Goal: Information Seeking & Learning: Learn about a topic

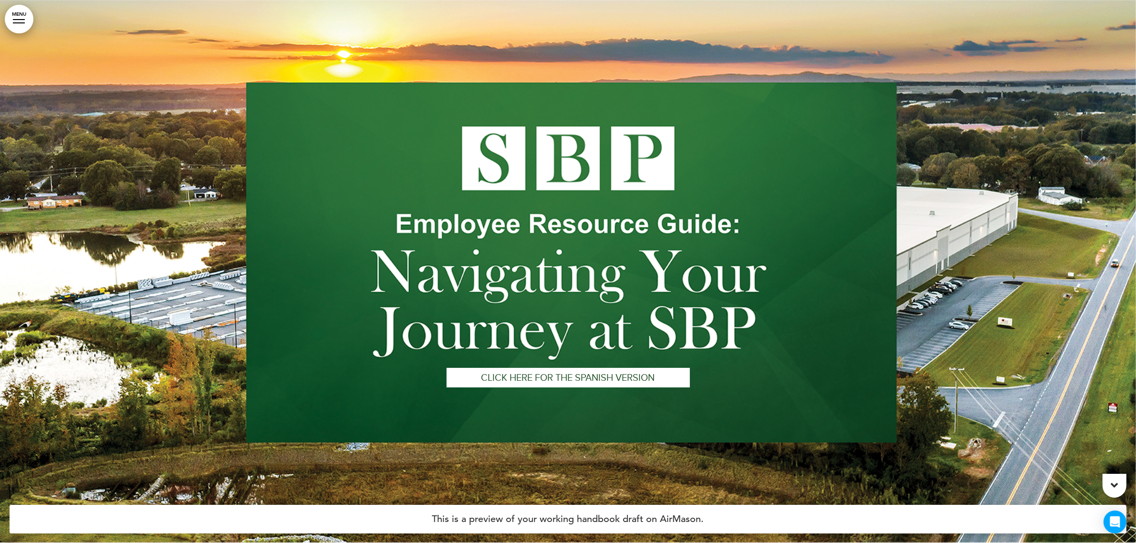
click at [17, 21] on link "MENU" at bounding box center [19, 19] width 29 height 29
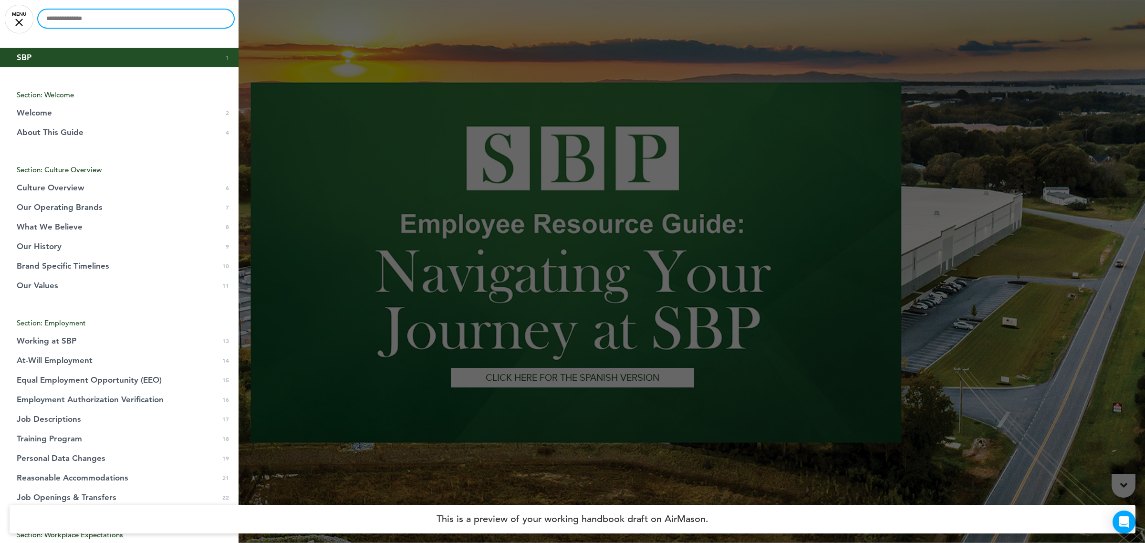
click at [118, 18] on input "text" at bounding box center [136, 19] width 196 height 18
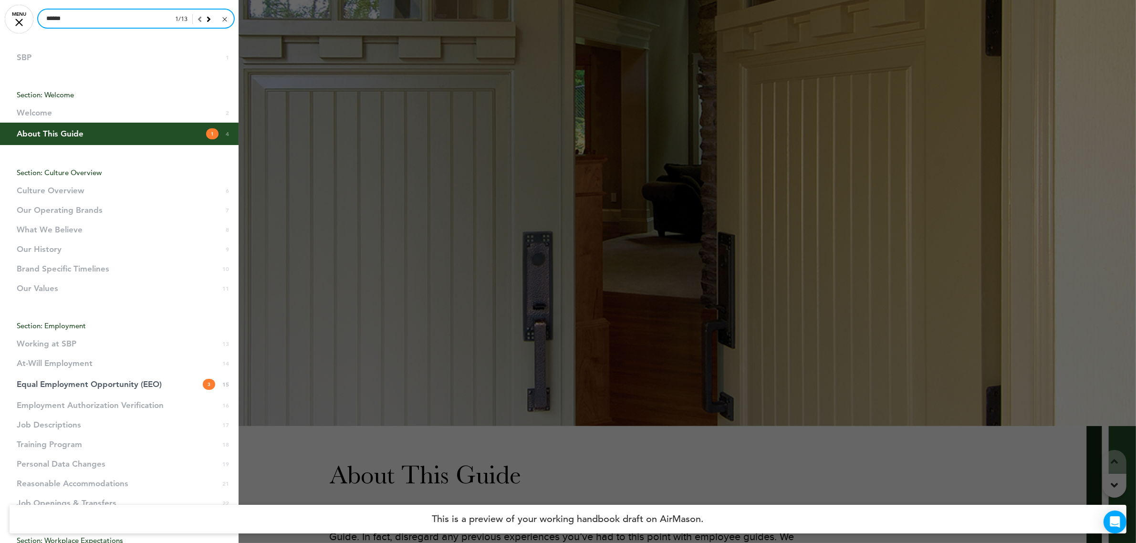
scroll to position [1704, 0]
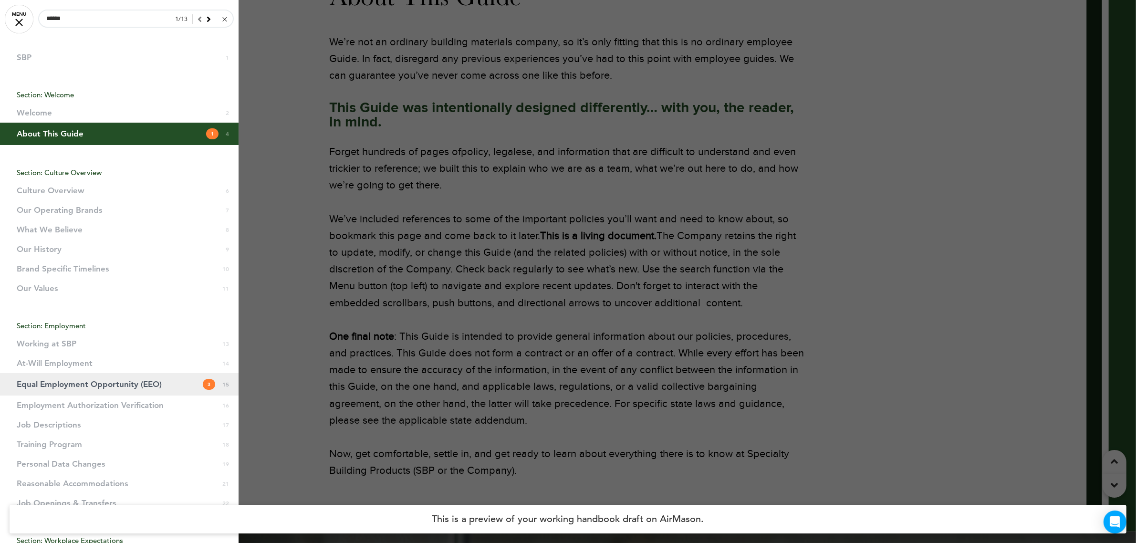
click at [87, 382] on span "Equal Employment Opportunity (EEO)" at bounding box center [89, 384] width 145 height 8
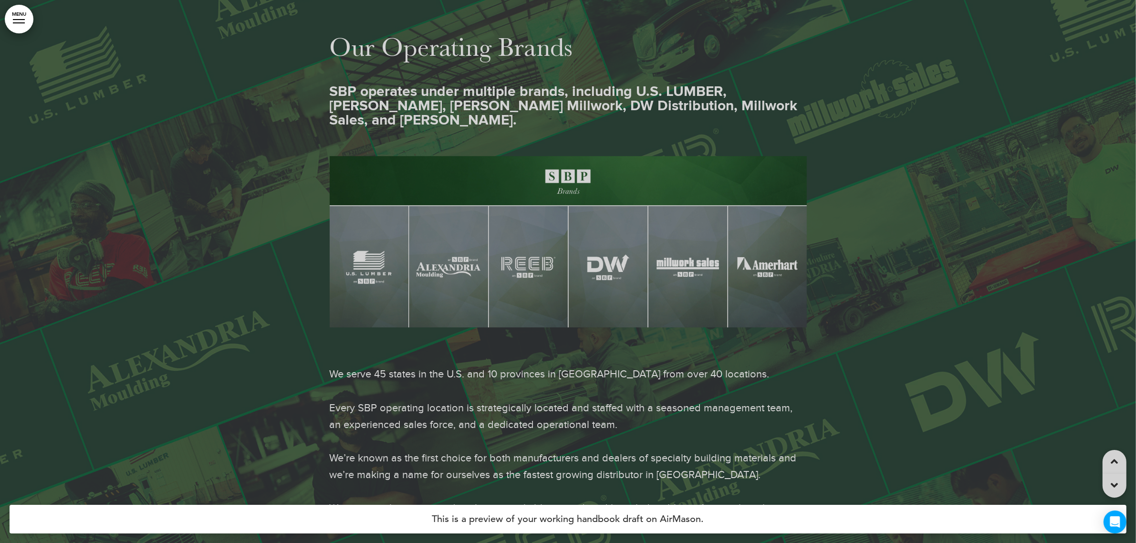
scroll to position [7764, 0]
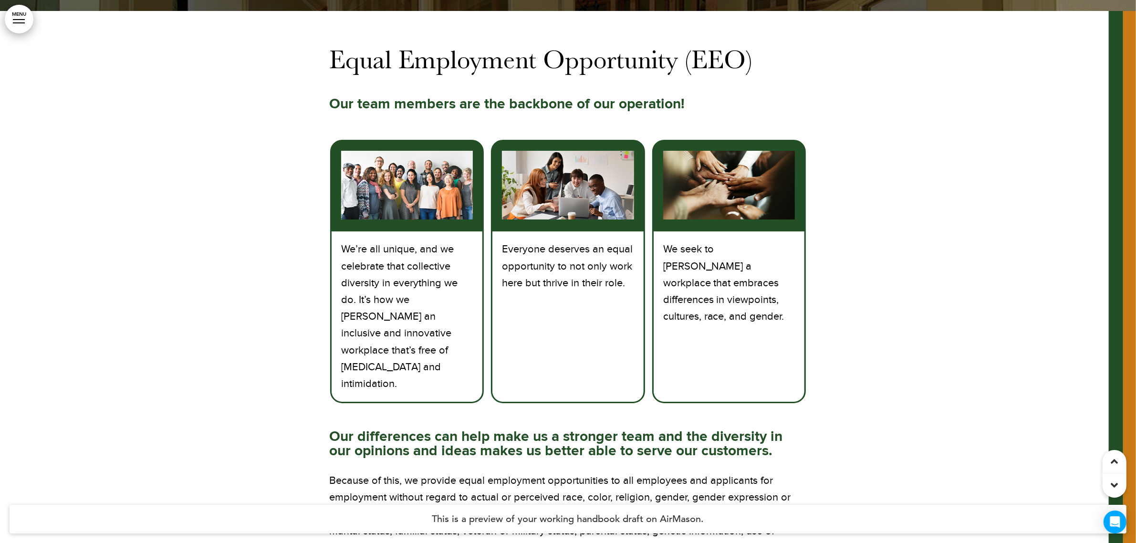
click at [1119, 485] on div at bounding box center [1115, 486] width 24 height 24
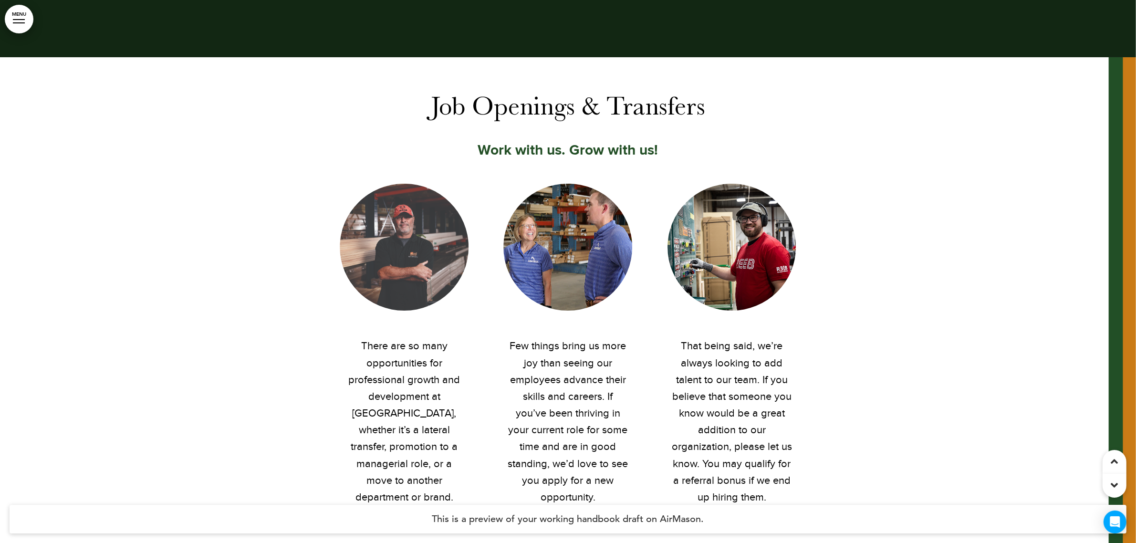
scroll to position [11789, 0]
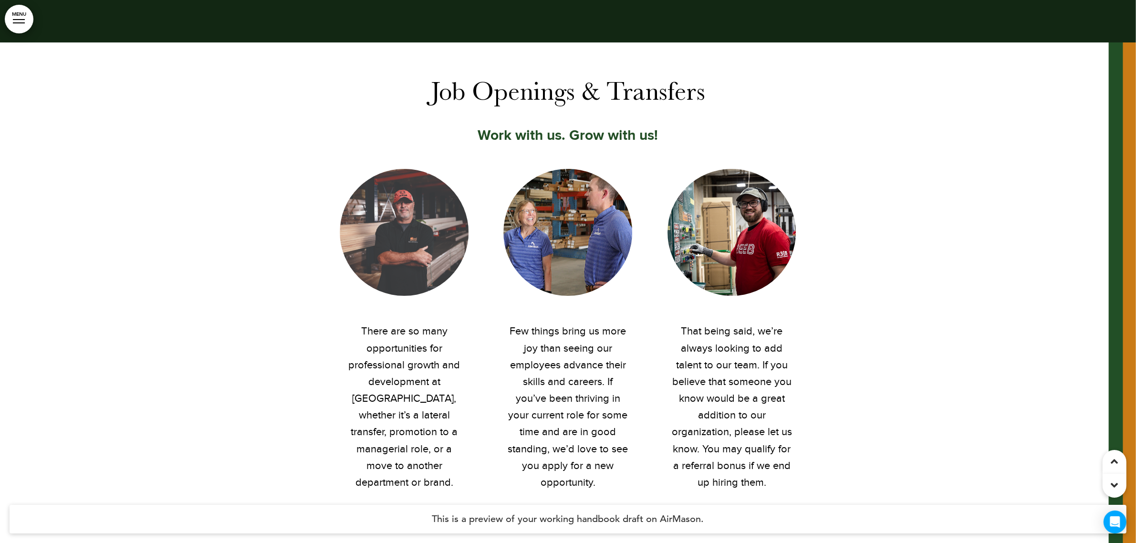
click at [1119, 485] on div at bounding box center [1115, 486] width 24 height 24
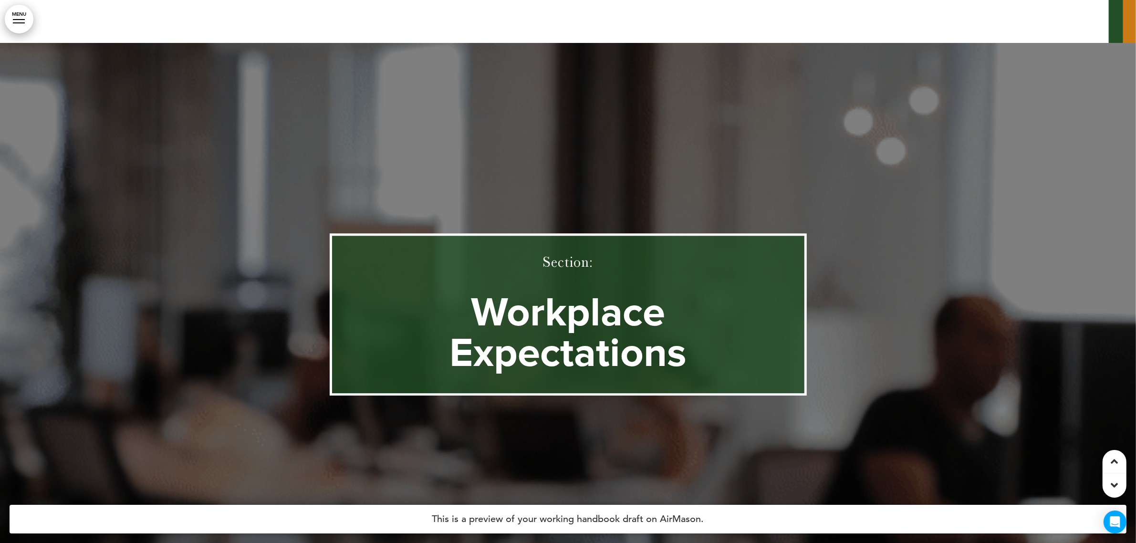
click at [1119, 485] on div at bounding box center [1115, 486] width 24 height 24
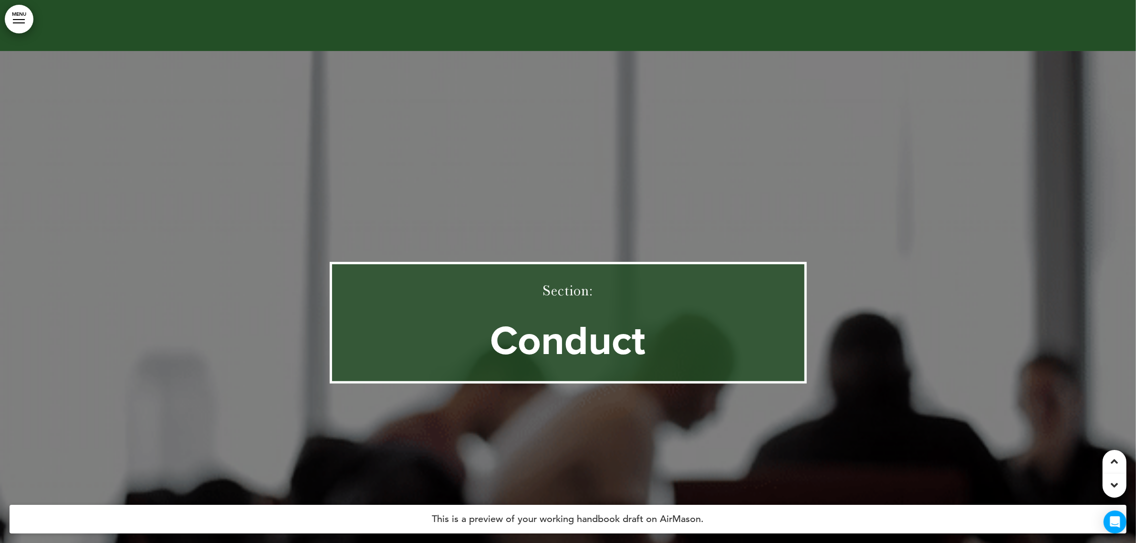
click at [1119, 485] on div at bounding box center [1115, 486] width 24 height 24
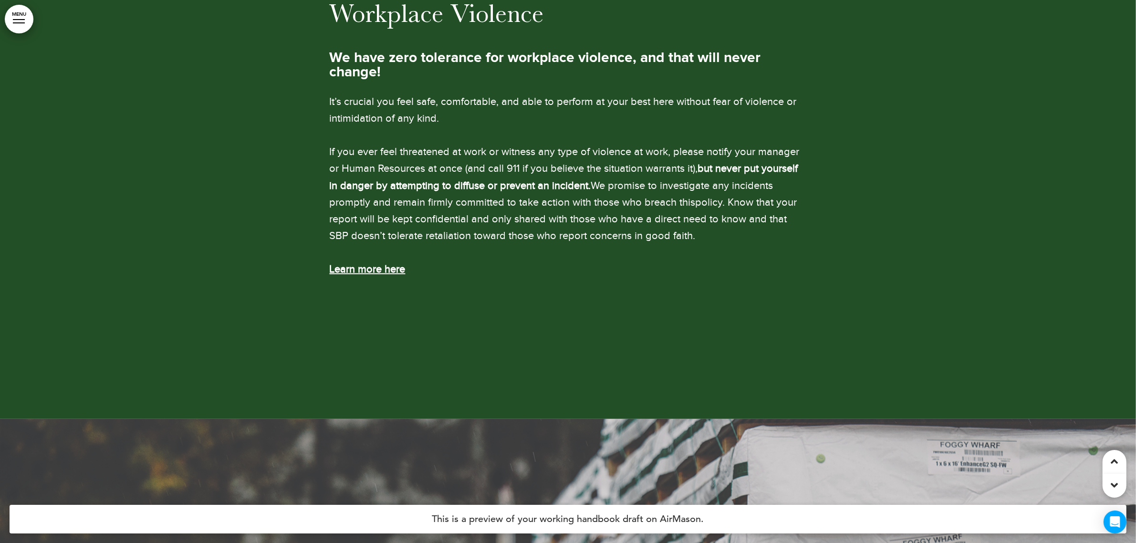
scroll to position [36365, 0]
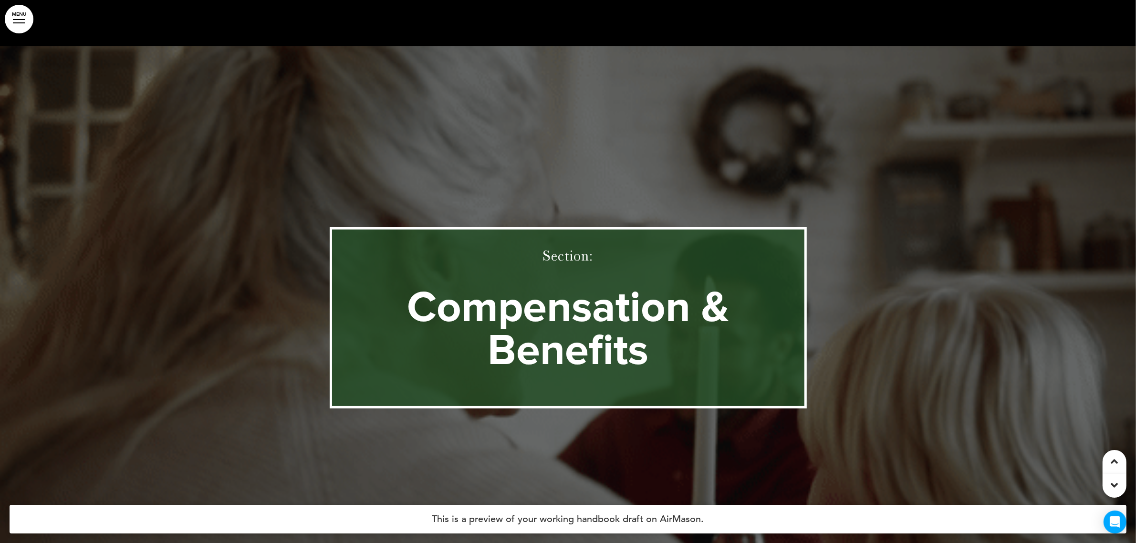
click at [16, 20] on div at bounding box center [19, 19] width 12 height 1
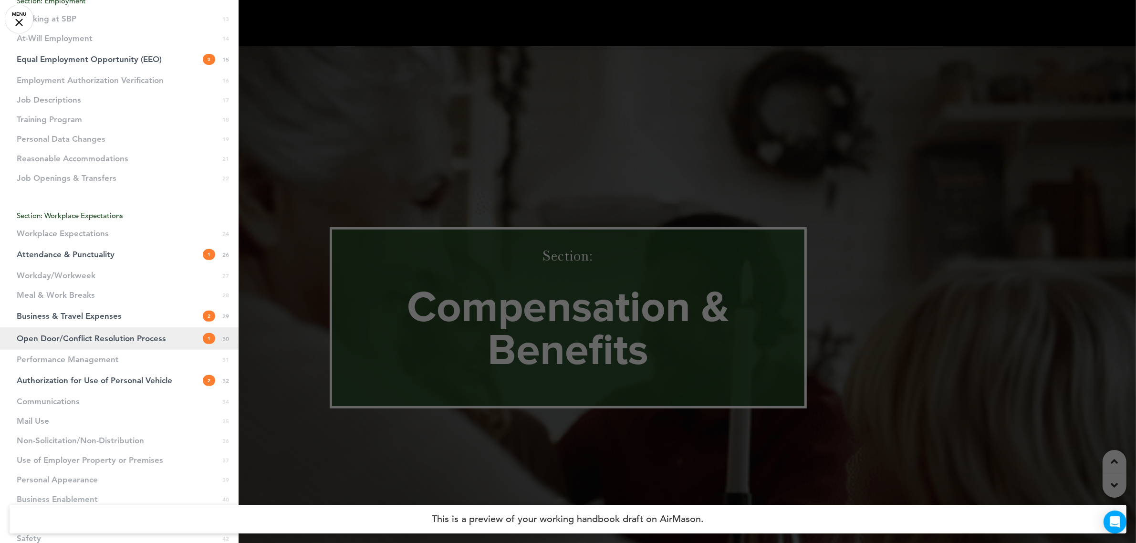
scroll to position [0, 0]
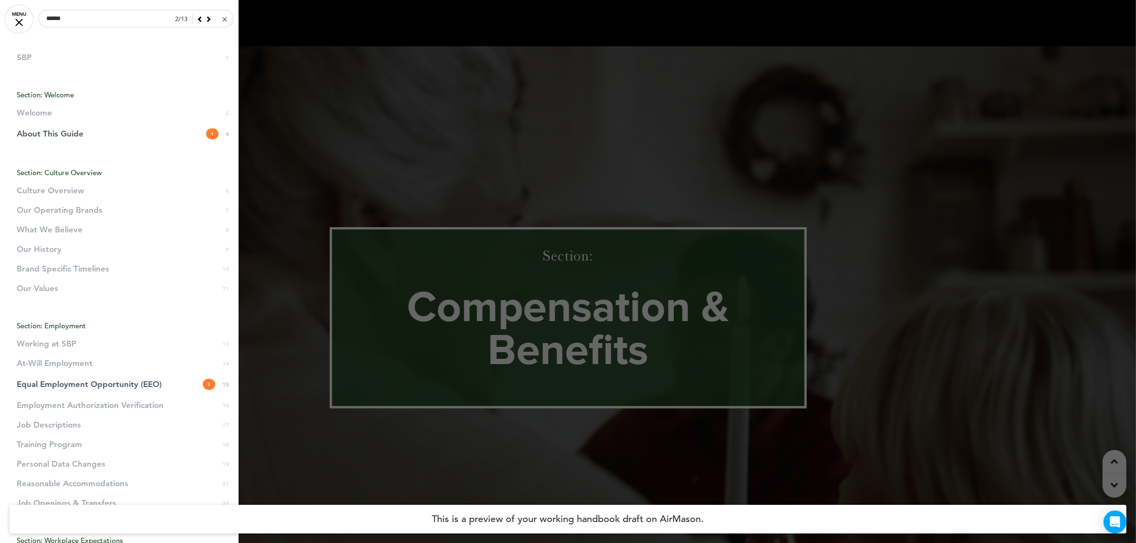
click at [15, 22] on link "MENU" at bounding box center [19, 19] width 29 height 29
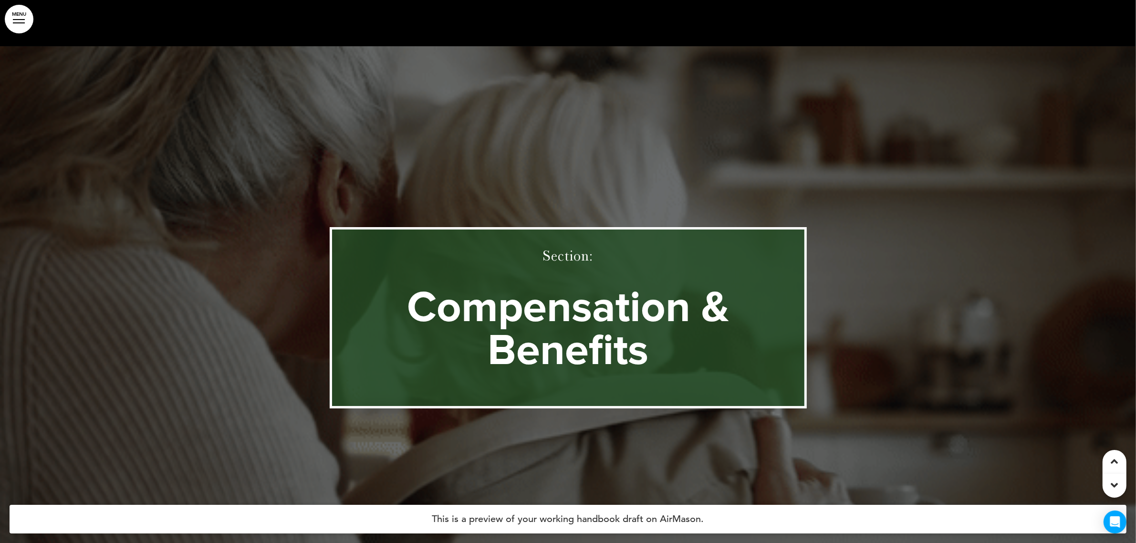
click at [1114, 464] on icon at bounding box center [1114, 461] width 7 height 11
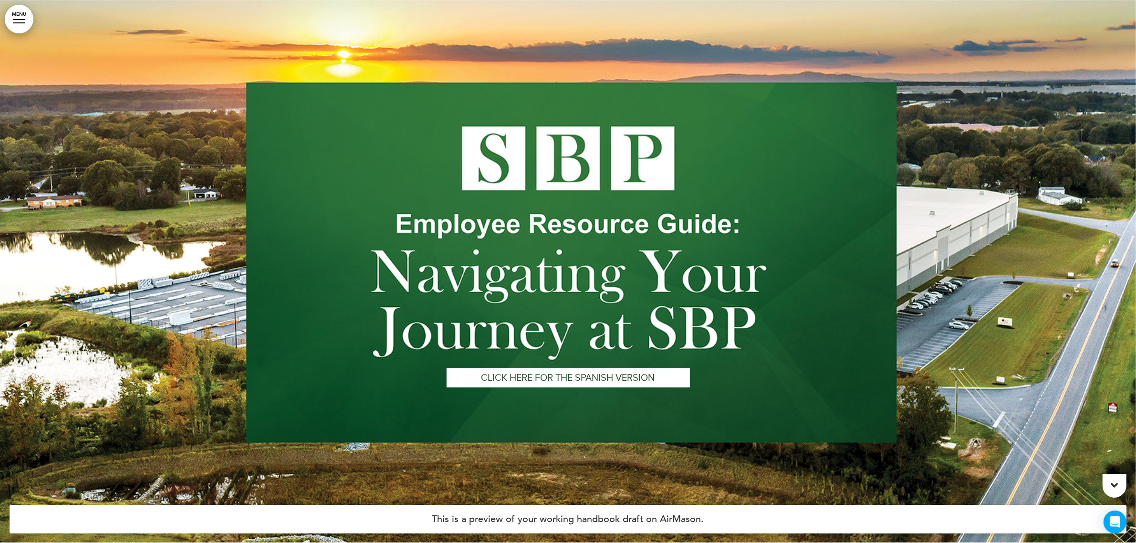
click at [1113, 489] on icon at bounding box center [1114, 484] width 7 height 11
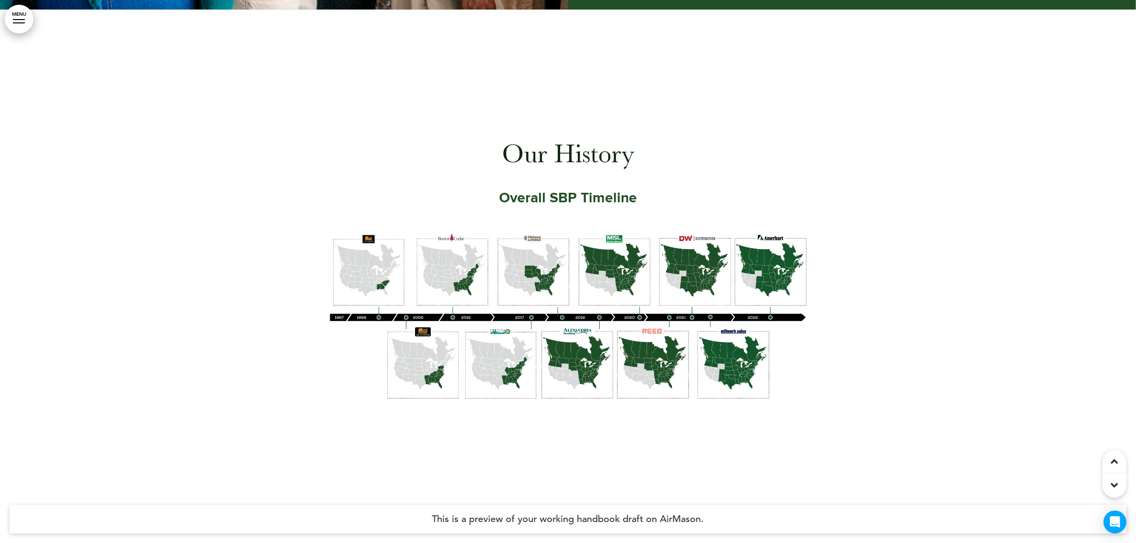
scroll to position [4511, 0]
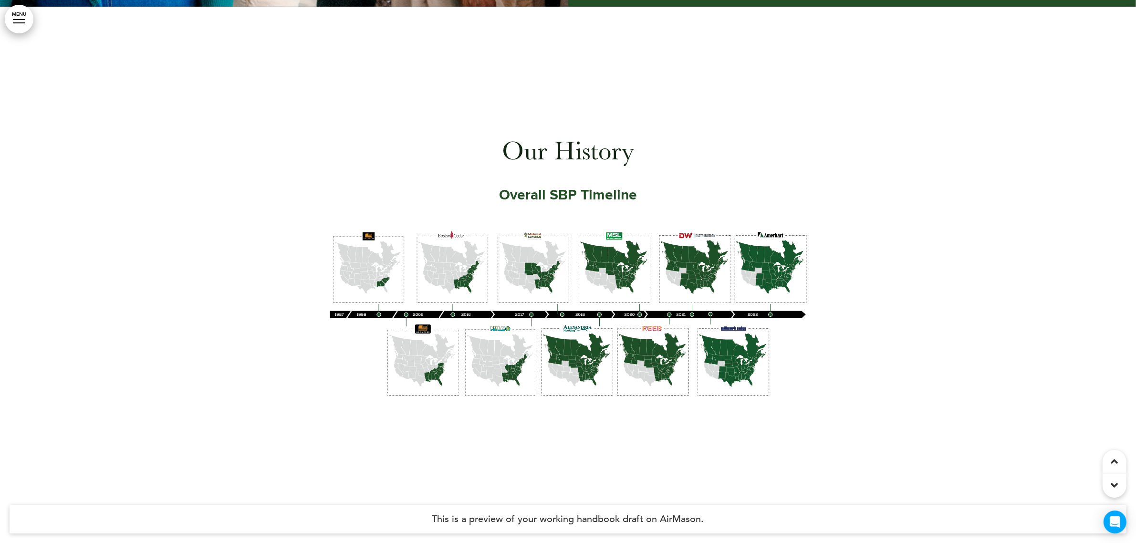
drag, startPoint x: 621, startPoint y: 97, endPoint x: 277, endPoint y: 291, distance: 395.2
click at [277, 291] on div at bounding box center [568, 278] width 1136 height 543
click at [428, 346] on img at bounding box center [568, 313] width 477 height 165
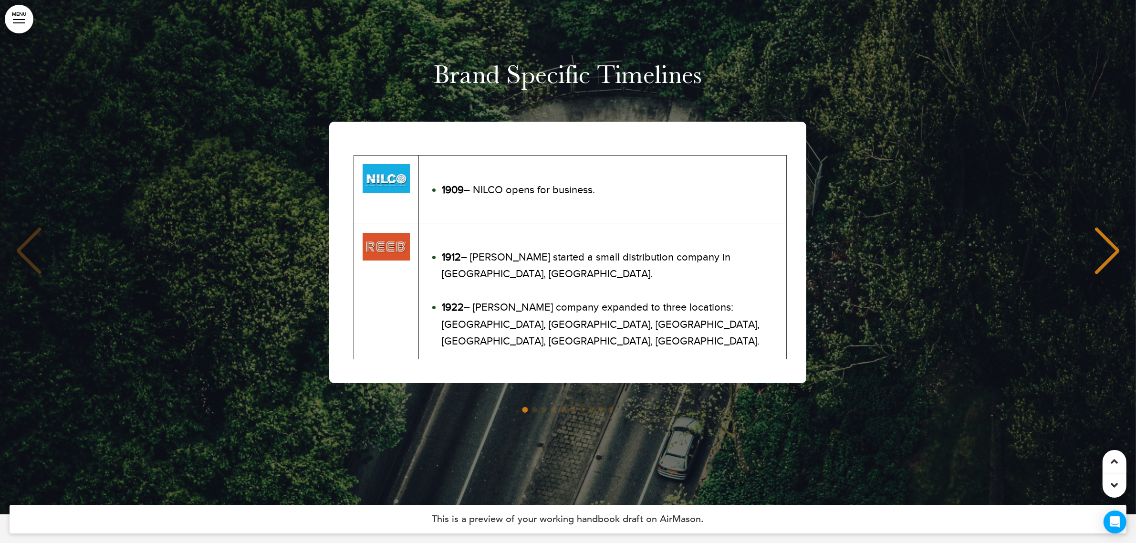
scroll to position [5090, 0]
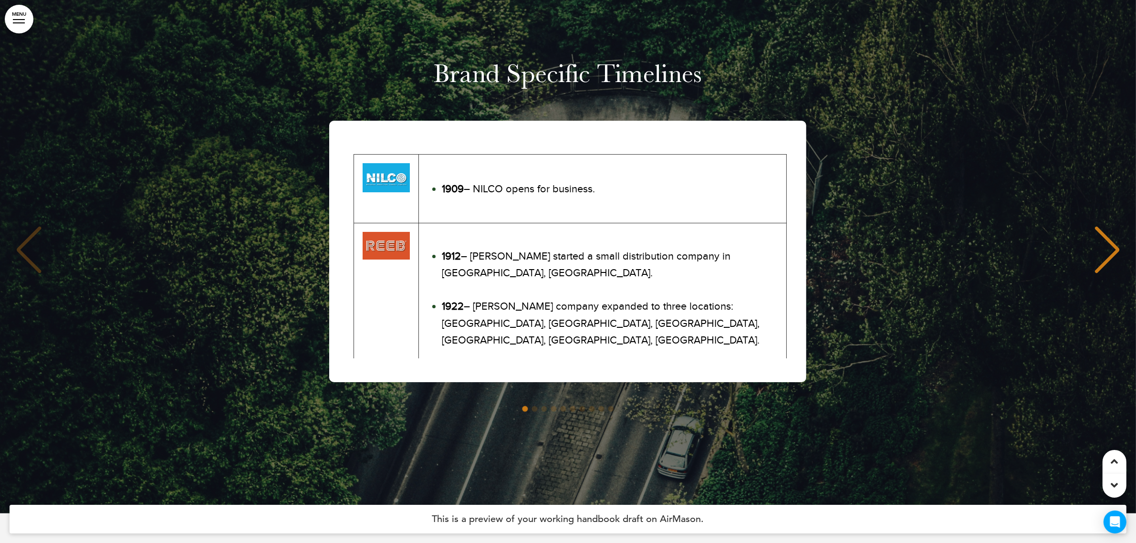
click at [1106, 236] on div "Next slide" at bounding box center [1106, 250] width 29 height 48
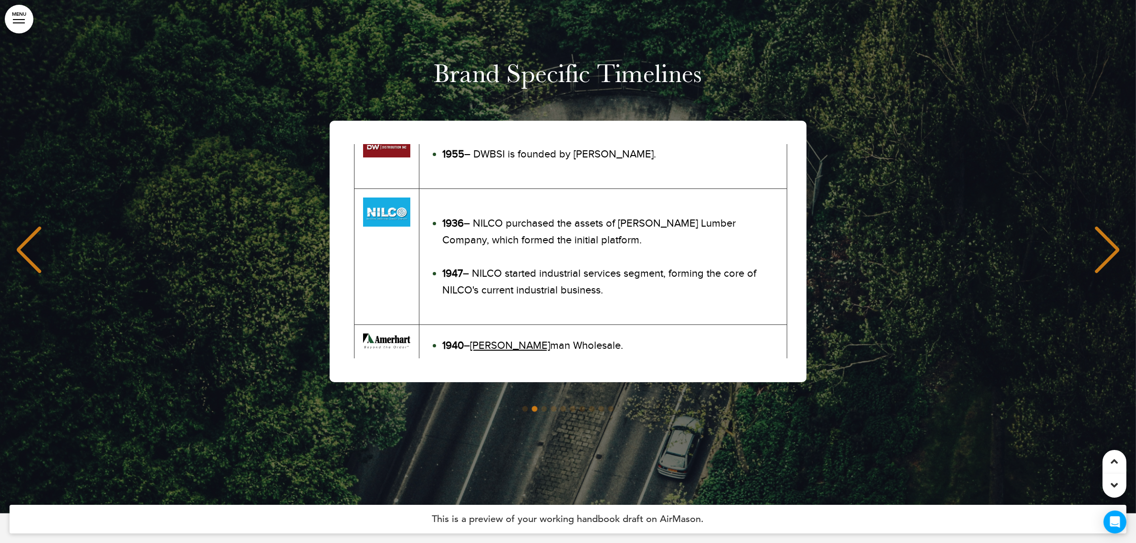
scroll to position [235, 0]
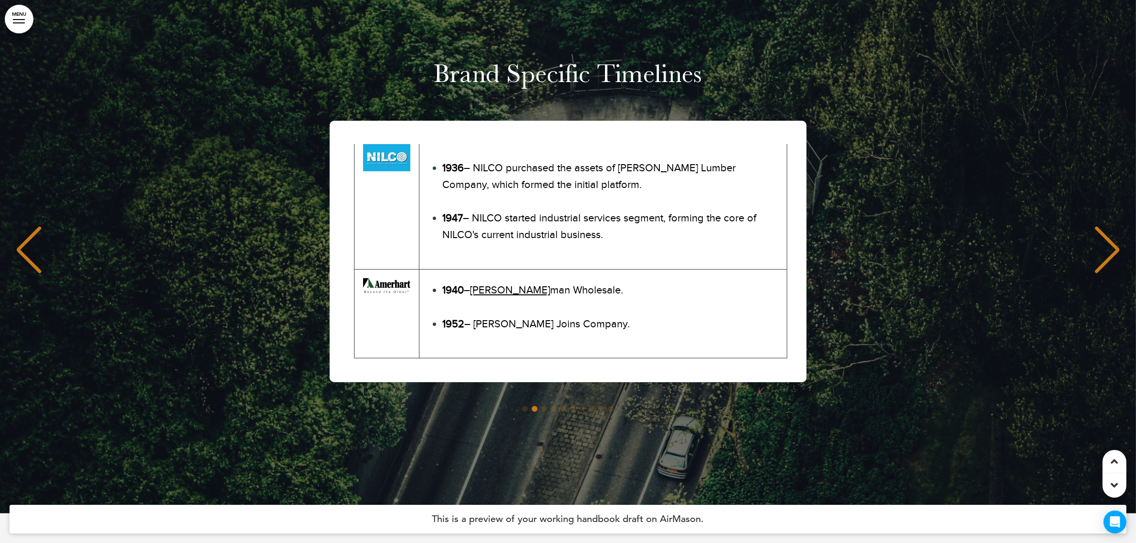
click at [1098, 243] on div "Next slide" at bounding box center [1106, 250] width 29 height 48
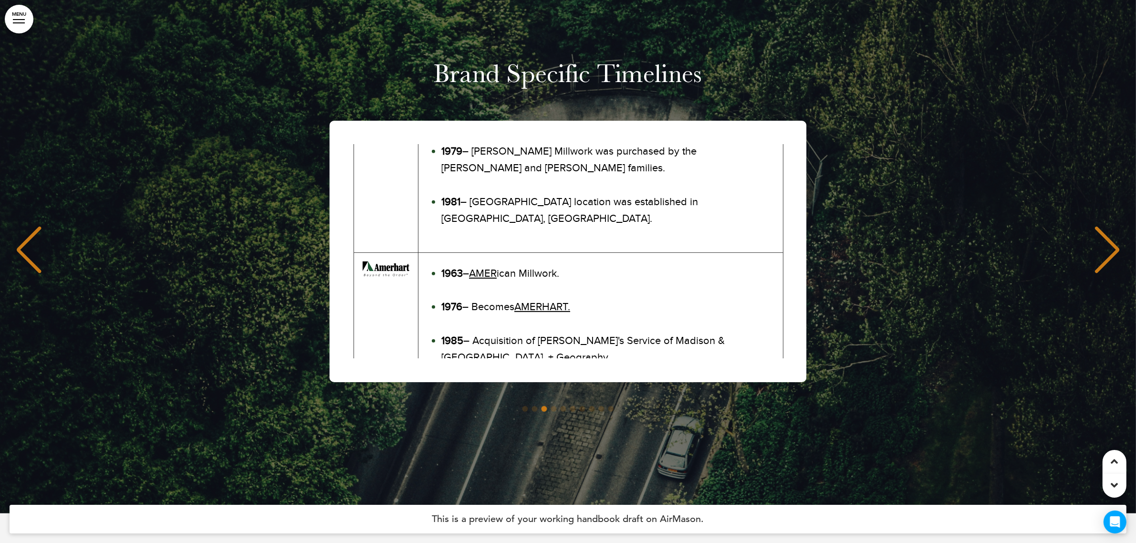
scroll to position [592, 0]
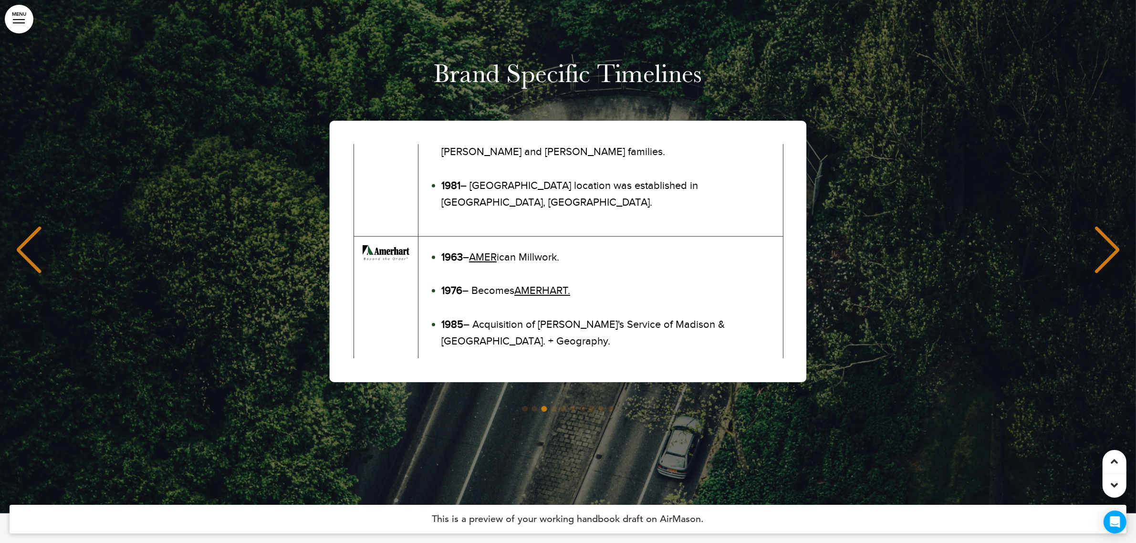
click at [1106, 243] on div "Next slide" at bounding box center [1106, 250] width 29 height 48
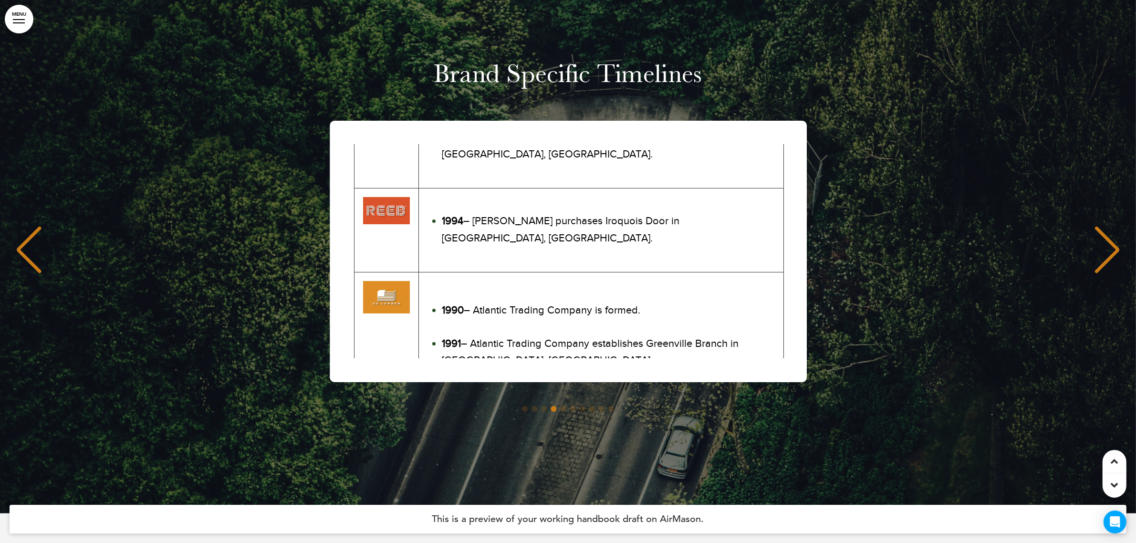
scroll to position [231, 0]
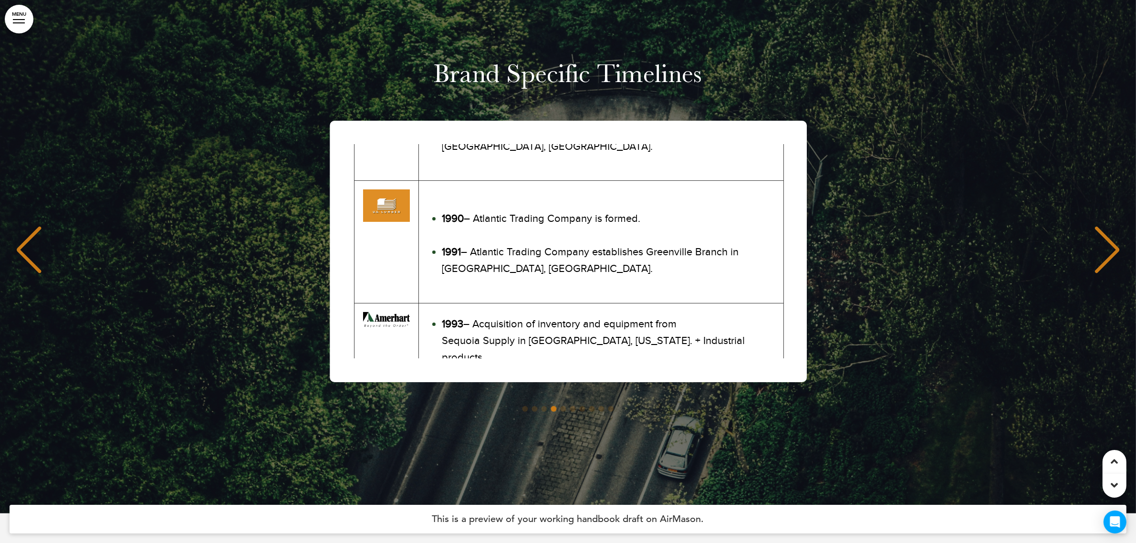
click at [1103, 237] on div "Next slide" at bounding box center [1106, 250] width 29 height 48
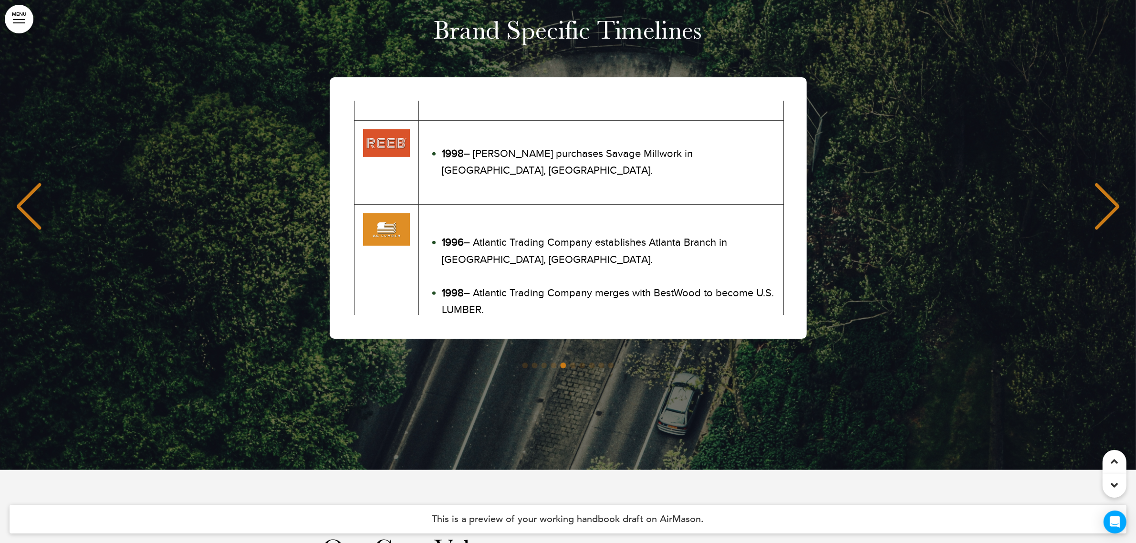
scroll to position [5137, 0]
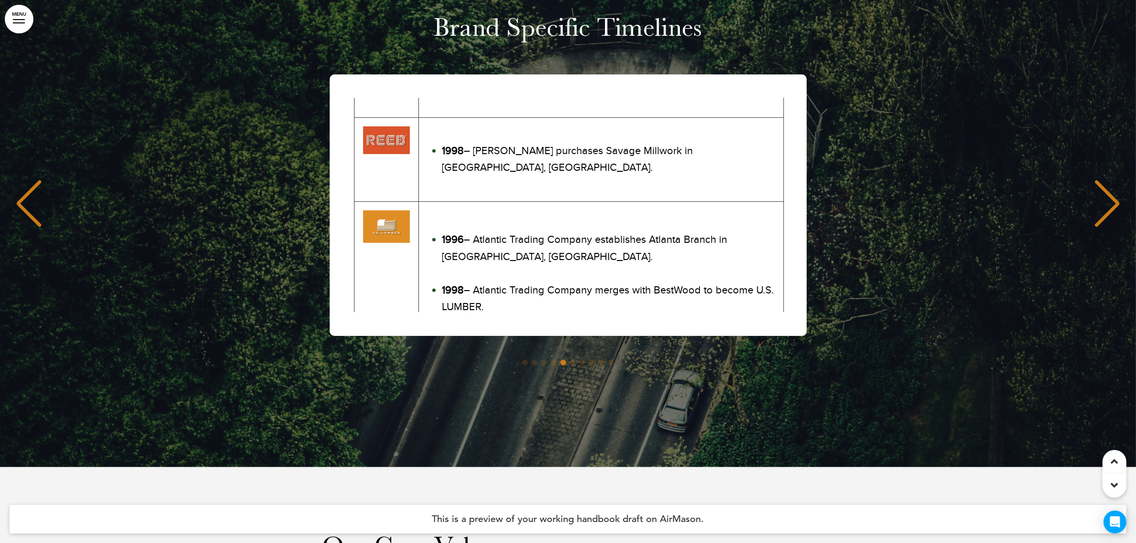
click at [1100, 201] on div "Next slide" at bounding box center [1106, 204] width 29 height 48
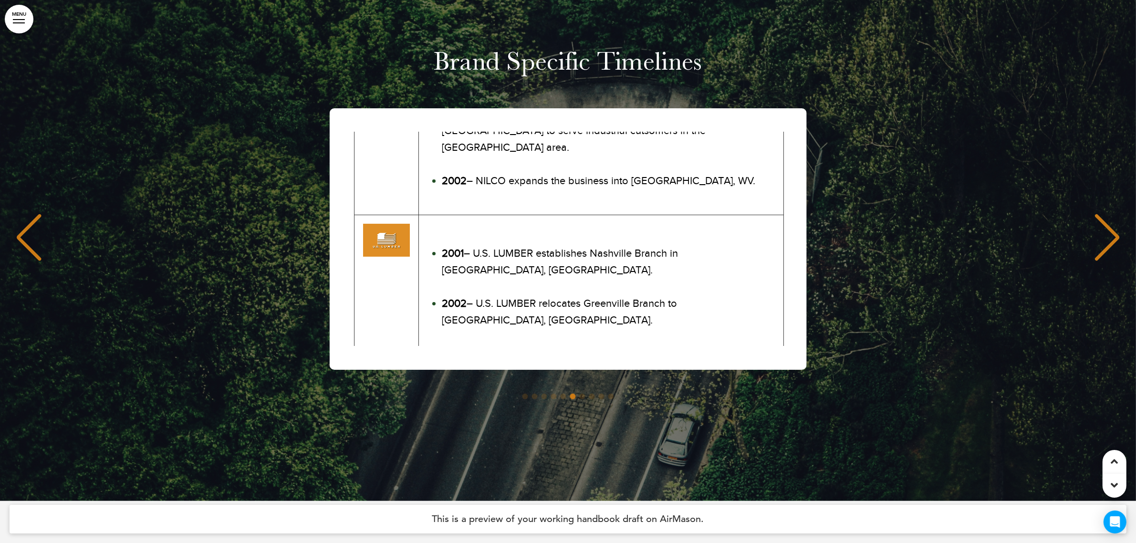
scroll to position [389, 0]
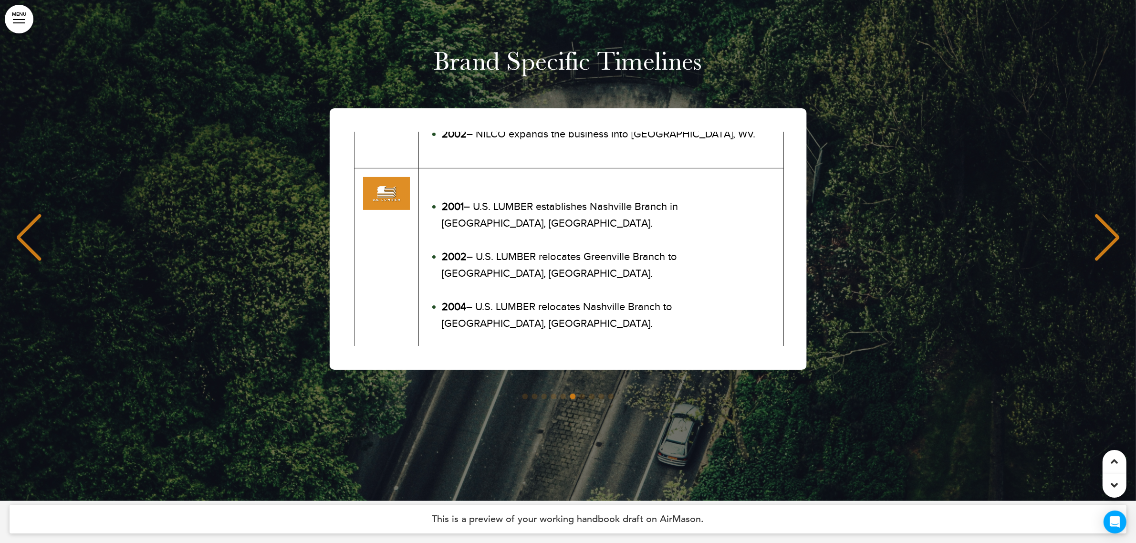
click at [1111, 224] on div "Next slide" at bounding box center [1106, 238] width 29 height 48
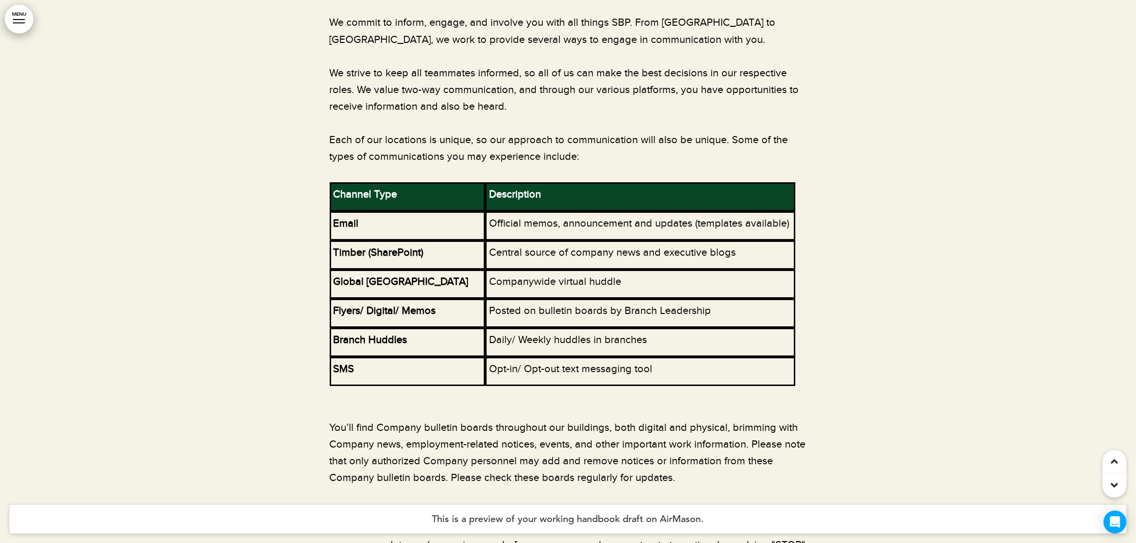
scroll to position [18823, 0]
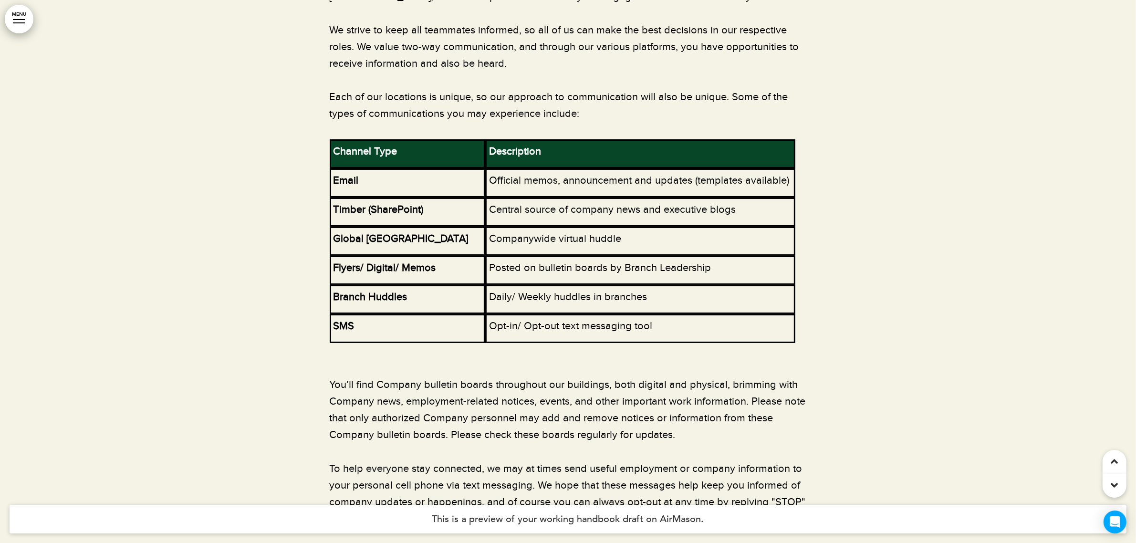
click at [16, 23] on div at bounding box center [19, 22] width 12 height 1
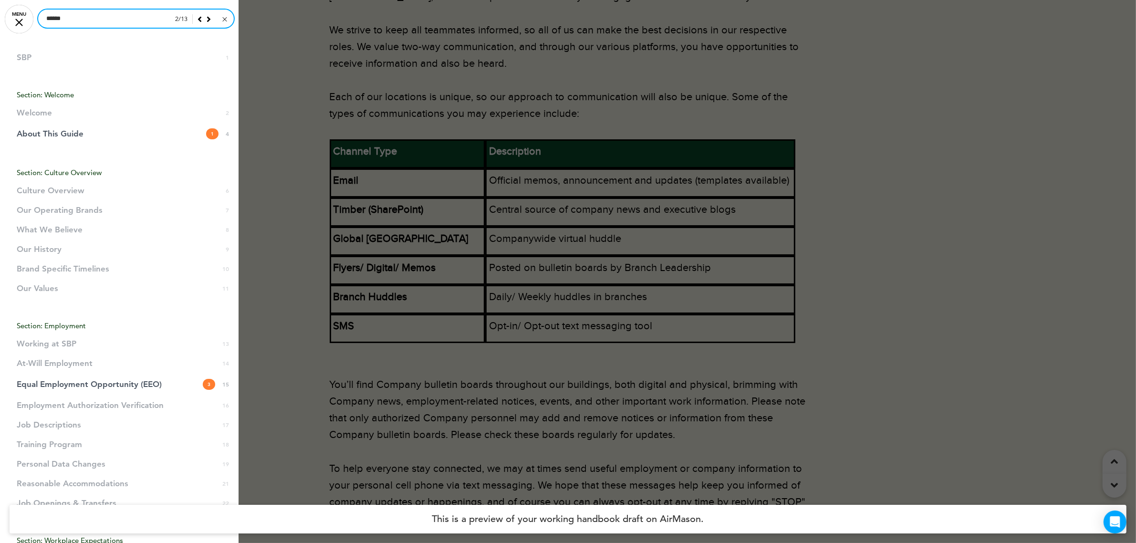
drag, startPoint x: 111, startPoint y: 23, endPoint x: 31, endPoint y: 17, distance: 79.9
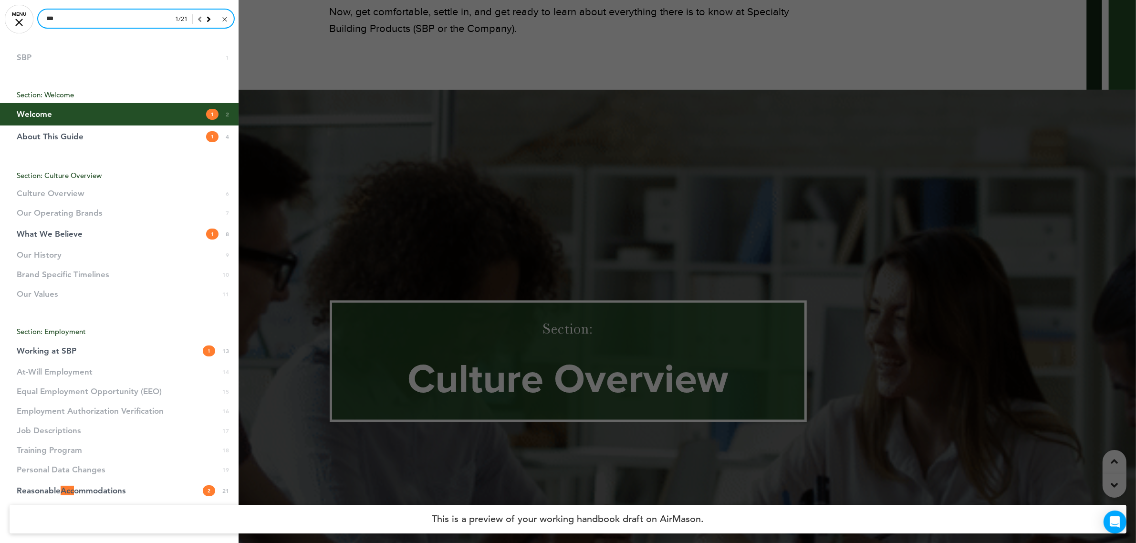
scroll to position [543, 0]
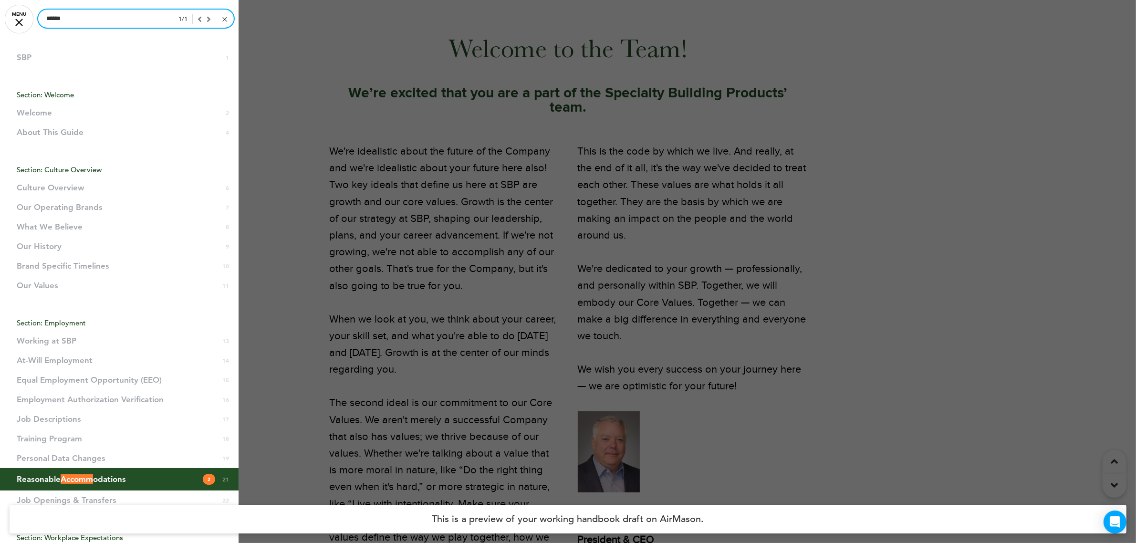
type input "******"
click at [96, 475] on span "Reasonable Accomm odations" at bounding box center [71, 479] width 109 height 8
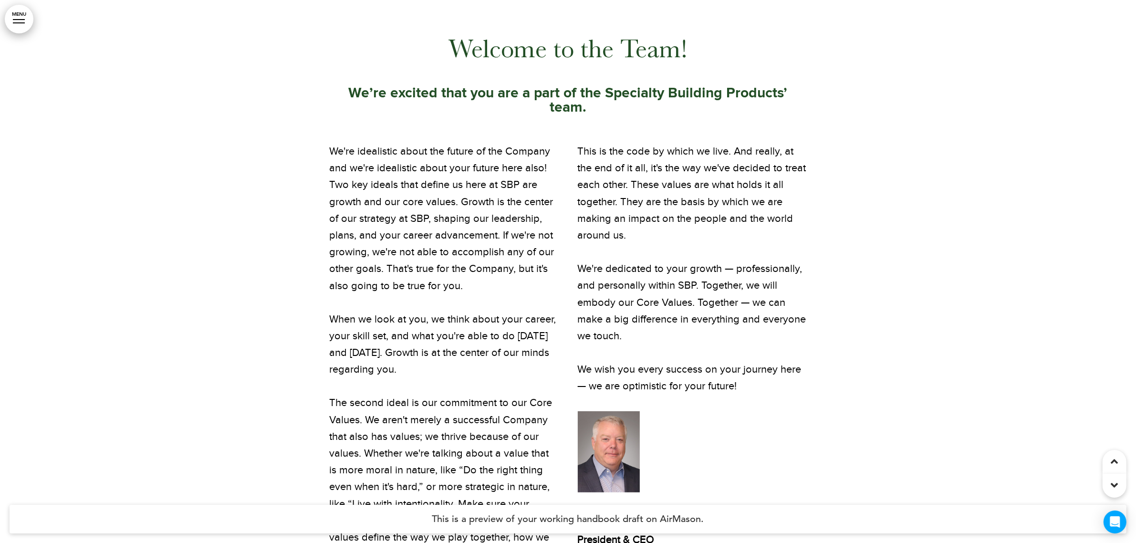
click at [23, 27] on link "MENU" at bounding box center [19, 19] width 29 height 29
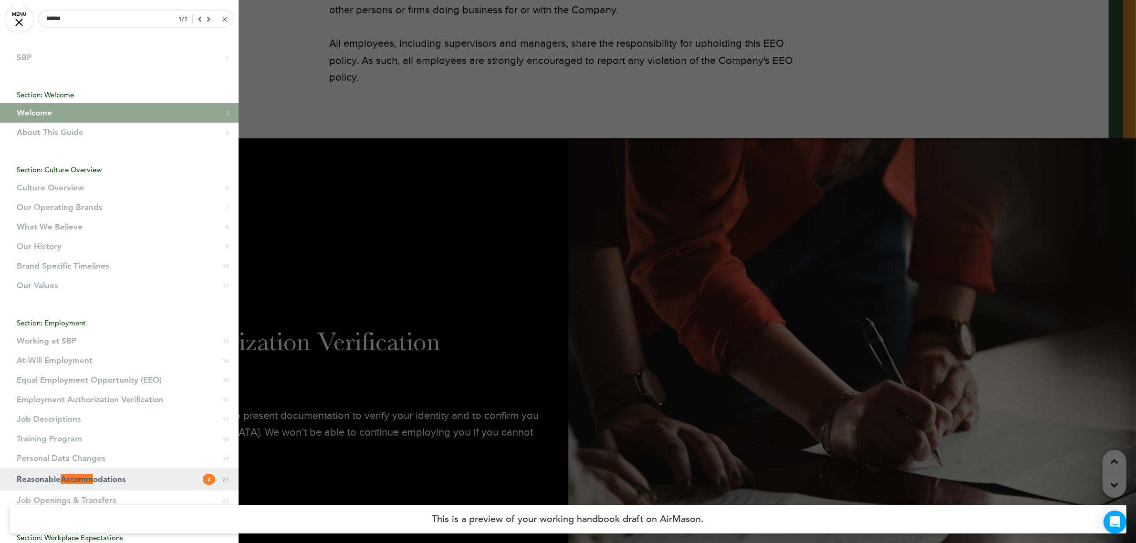
scroll to position [11246, 0]
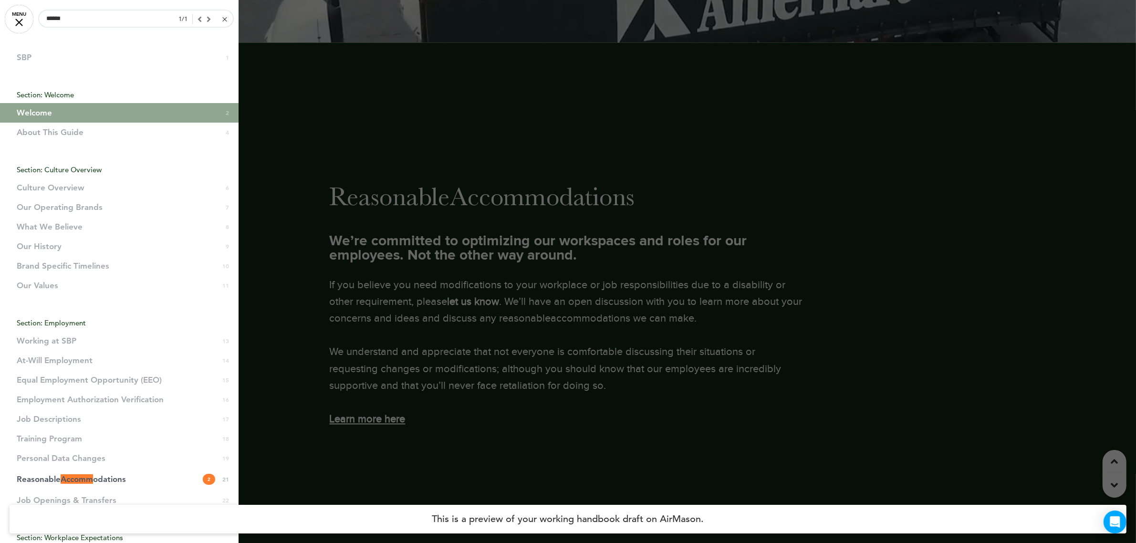
click at [565, 336] on div at bounding box center [568, 271] width 1136 height 543
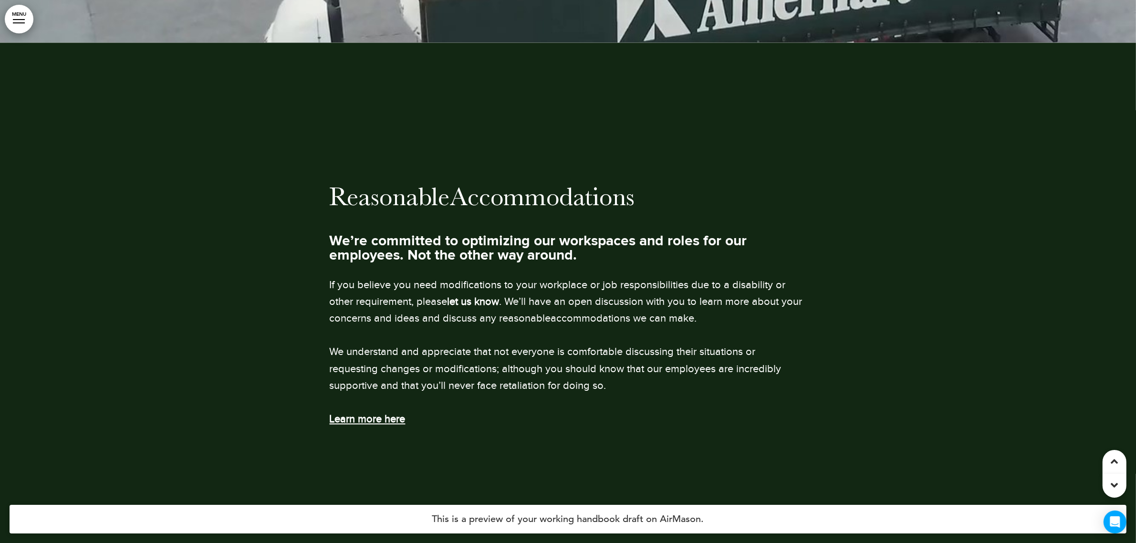
click at [380, 413] on strong "Learn more here﻿" at bounding box center [368, 419] width 76 height 12
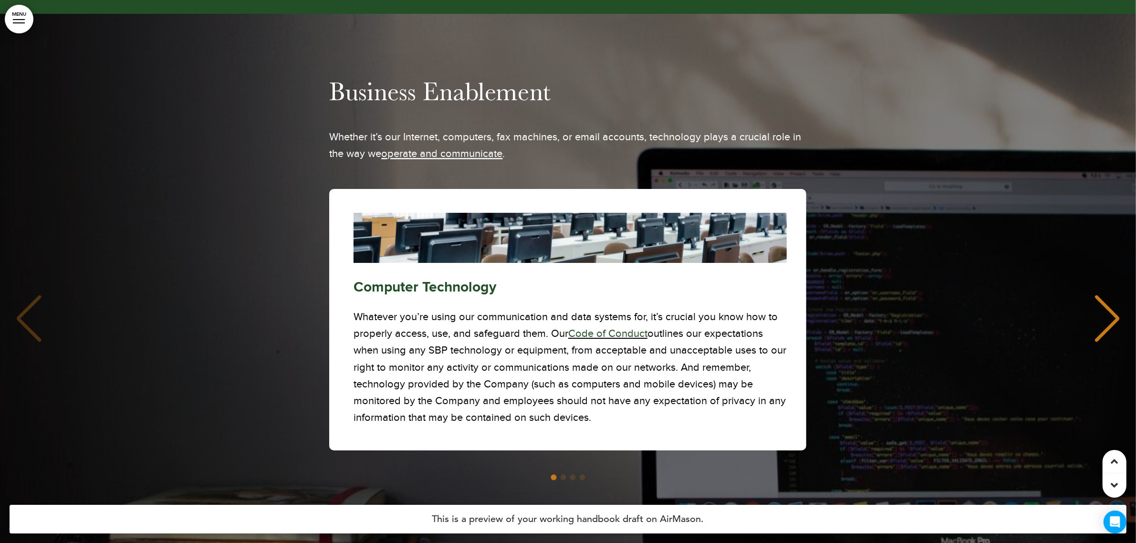
scroll to position [22189, 0]
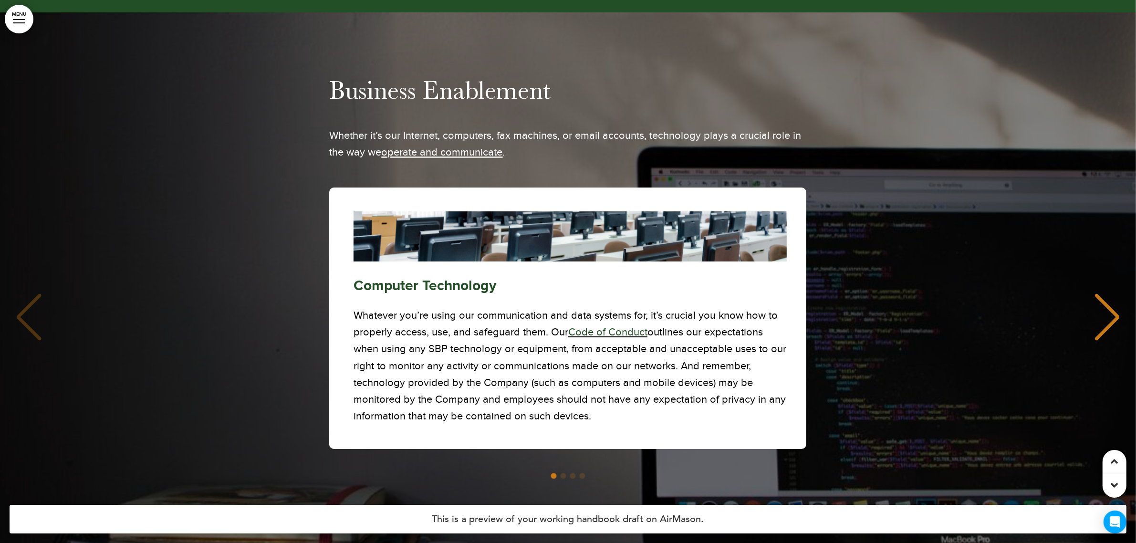
click at [593, 326] on link "Code of Conduct" at bounding box center [608, 332] width 79 height 12
click at [1110, 293] on div "Next slide" at bounding box center [1106, 317] width 29 height 48
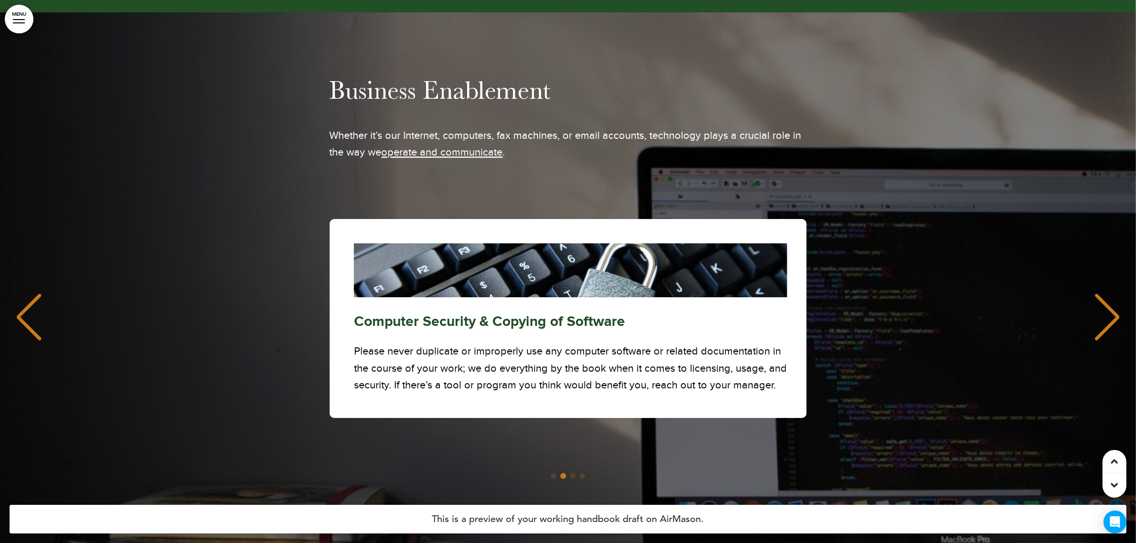
click at [1110, 293] on div "Next slide" at bounding box center [1106, 317] width 29 height 48
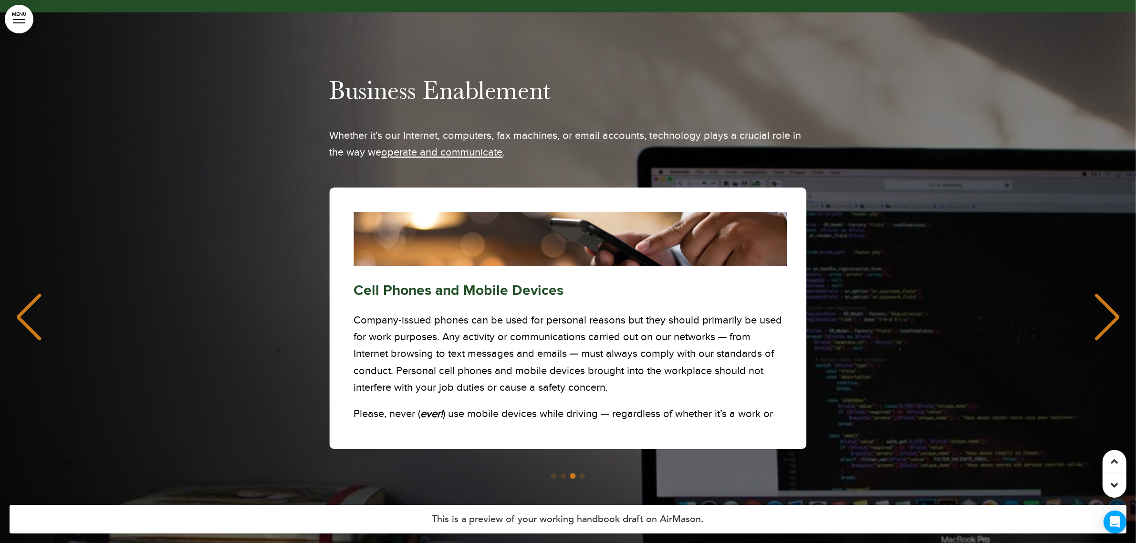
scroll to position [74, 0]
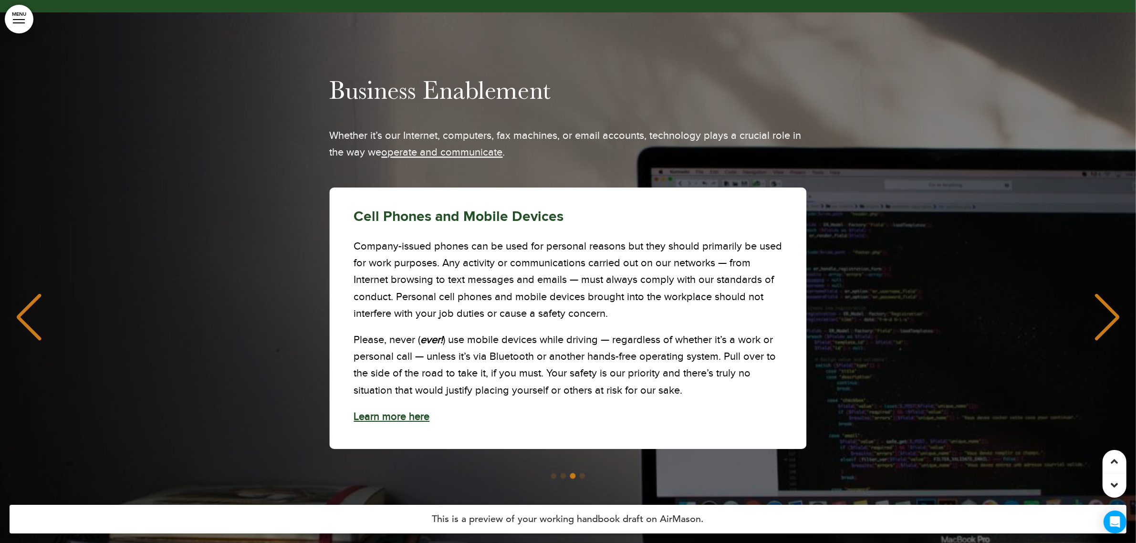
click at [33, 293] on div "Previous slide" at bounding box center [28, 317] width 29 height 48
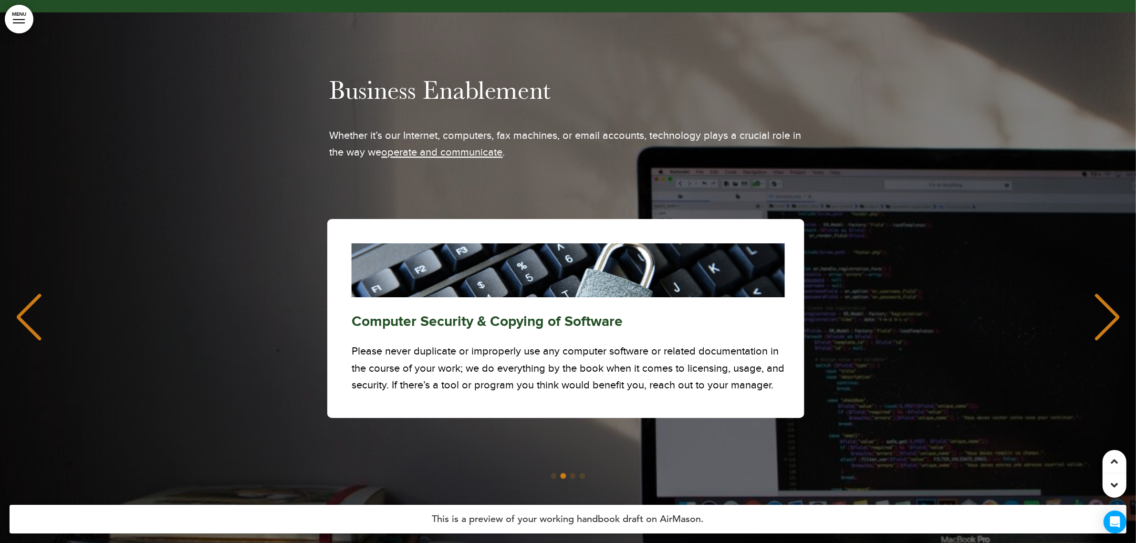
click at [33, 293] on div "Previous slide" at bounding box center [28, 317] width 29 height 48
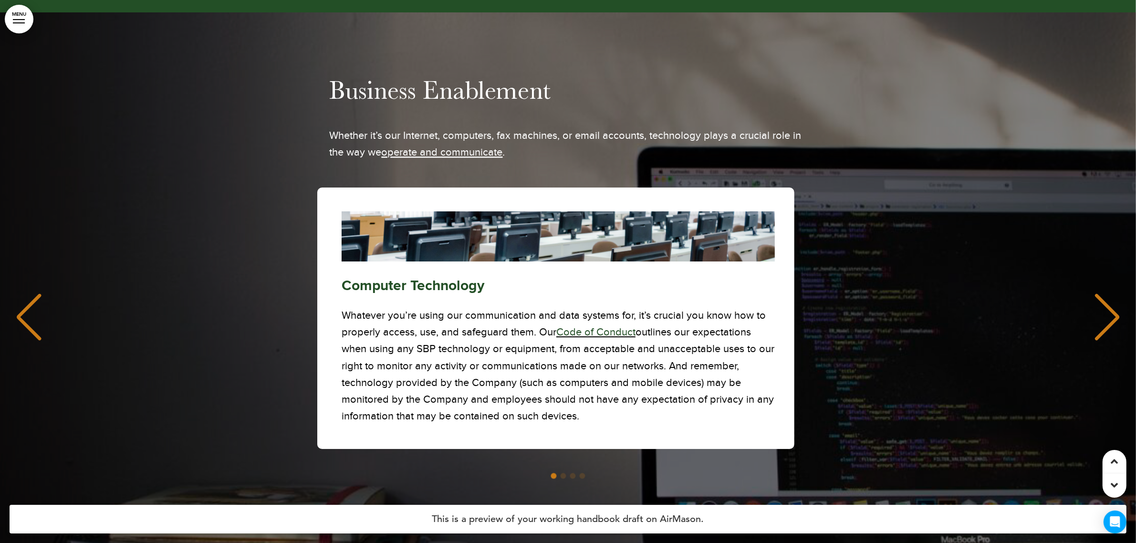
scroll to position [0, 0]
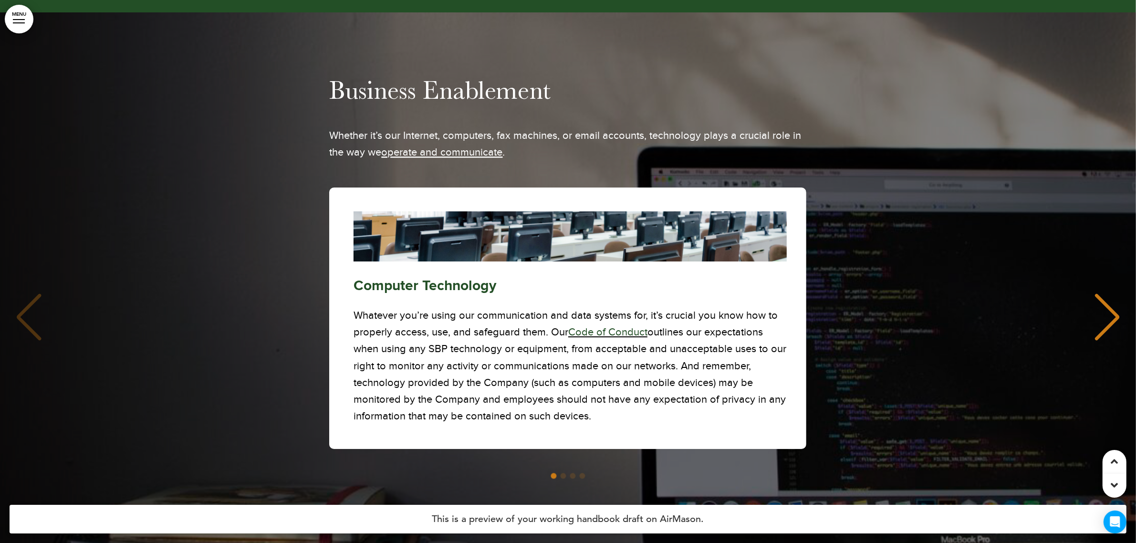
click at [33, 257] on div "Computer Technology Whatever you’re using our communication and data systems fo…" at bounding box center [568, 318] width 1117 height 261
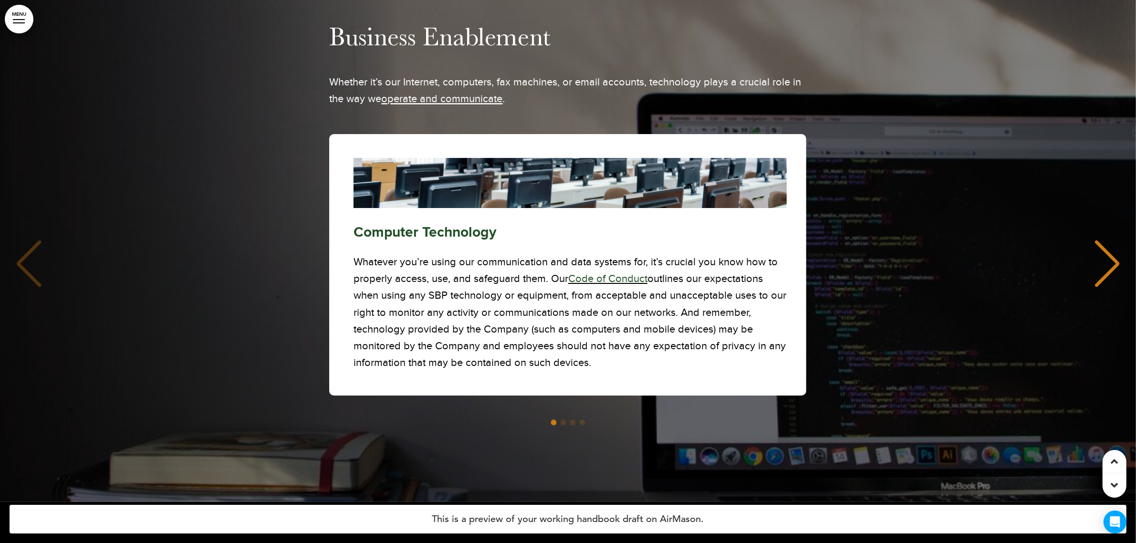
scroll to position [22243, 0]
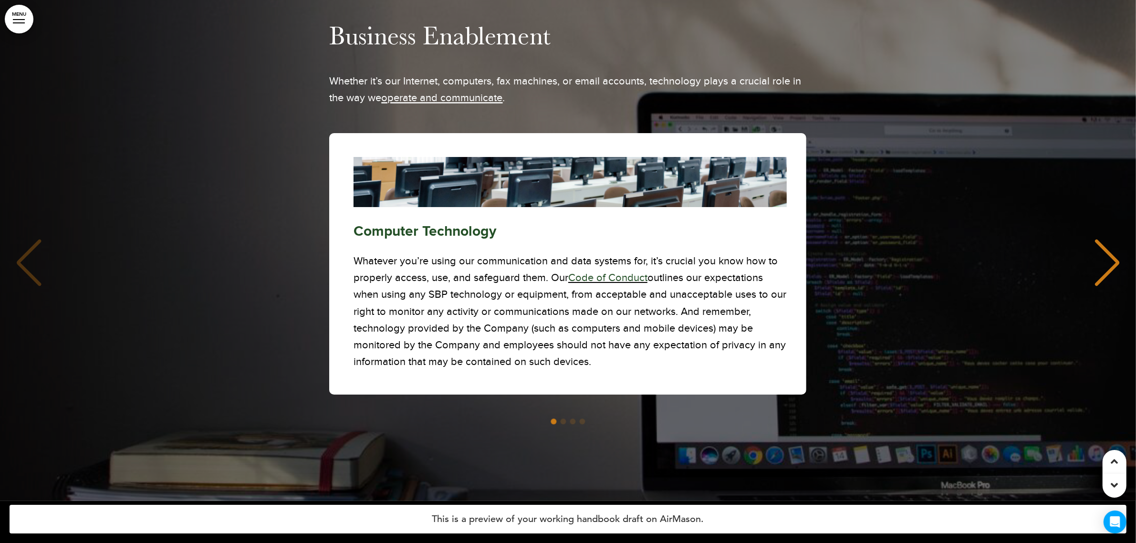
click at [1100, 239] on div "Next slide" at bounding box center [1106, 263] width 29 height 48
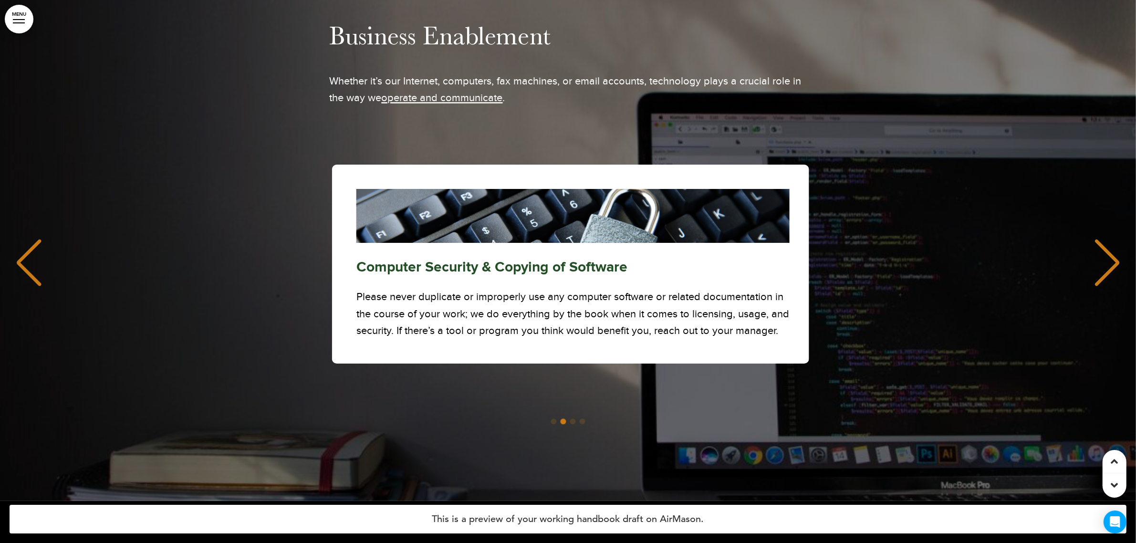
scroll to position [0, 1122]
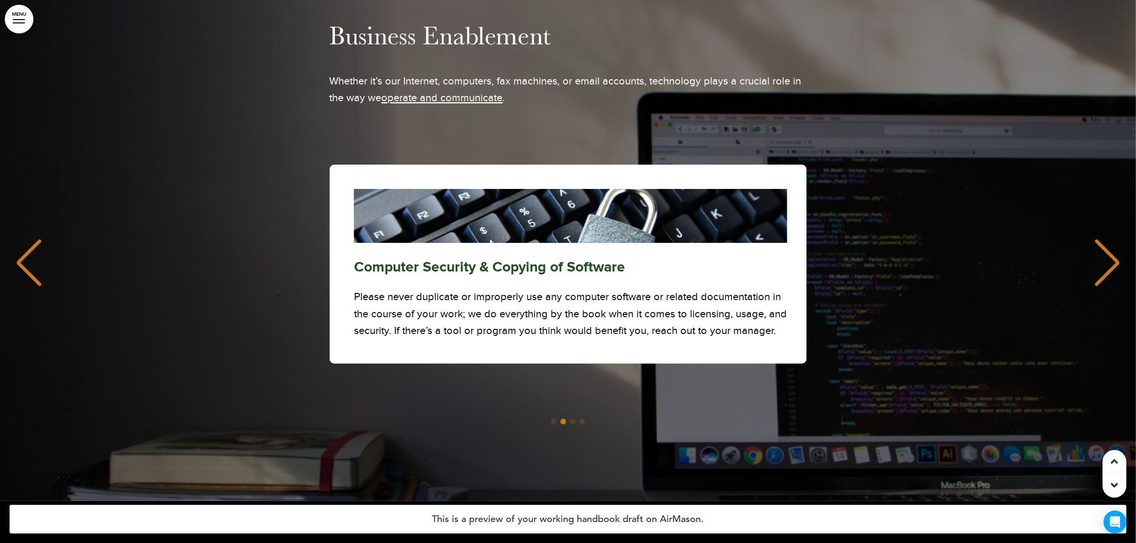
click at [1108, 239] on div "Next slide" at bounding box center [1106, 263] width 29 height 48
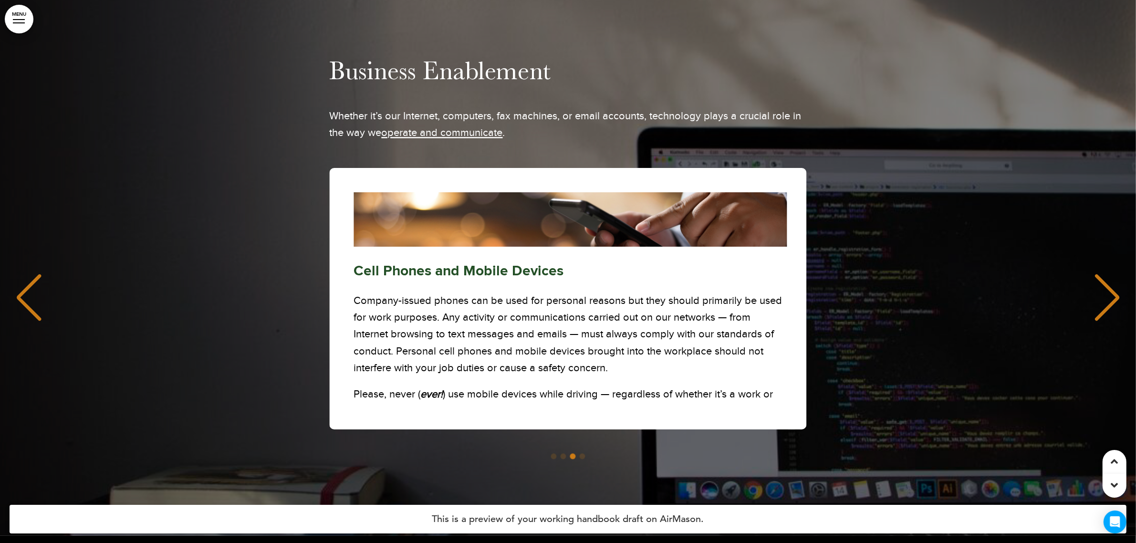
scroll to position [74, 0]
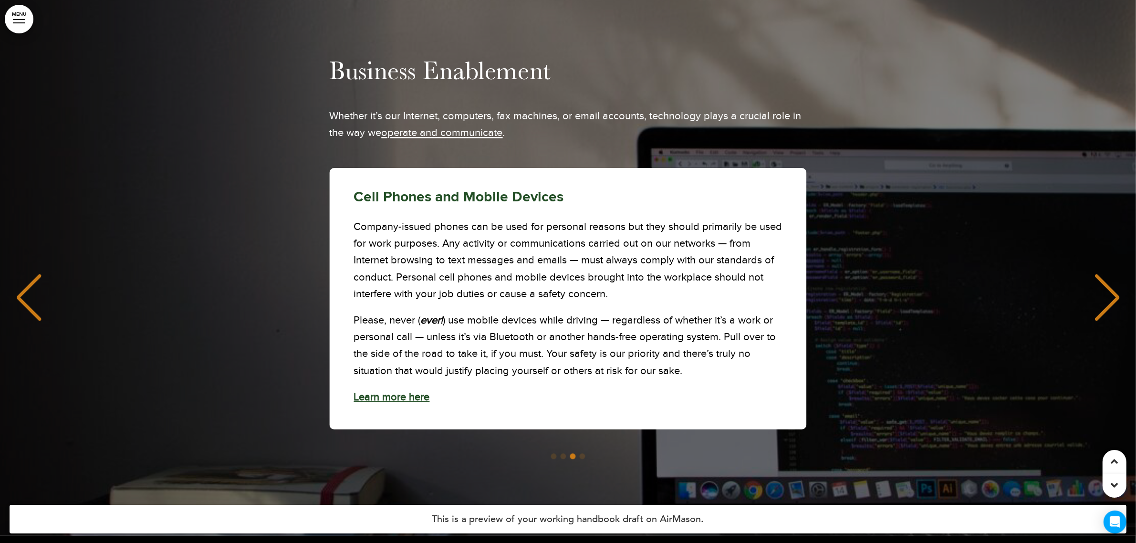
click at [404, 391] on span "Learn more here﻿" at bounding box center [392, 397] width 76 height 12
click at [1097, 274] on div "Next slide" at bounding box center [1106, 298] width 29 height 48
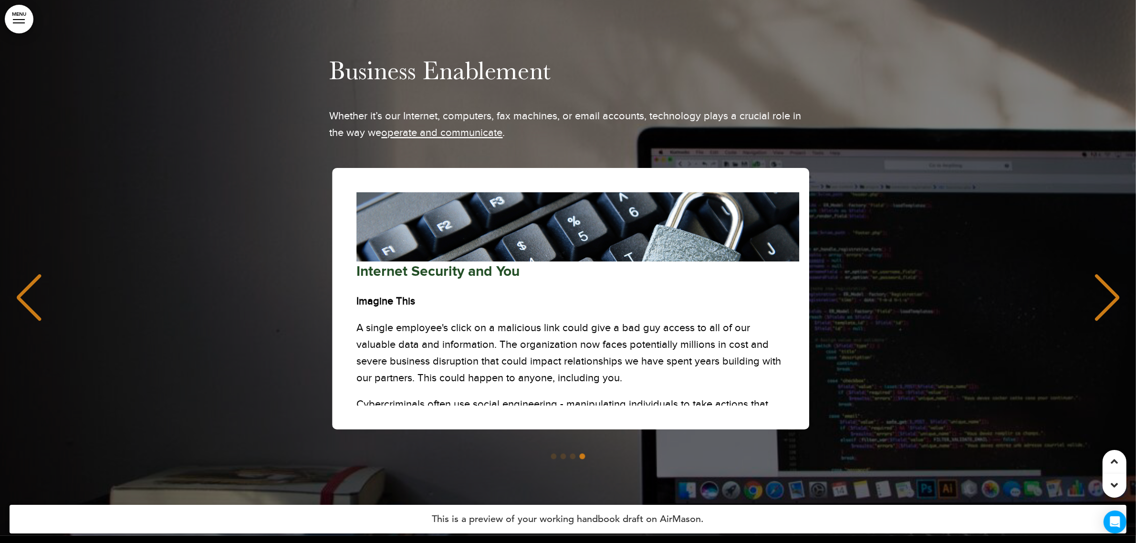
scroll to position [0, 3364]
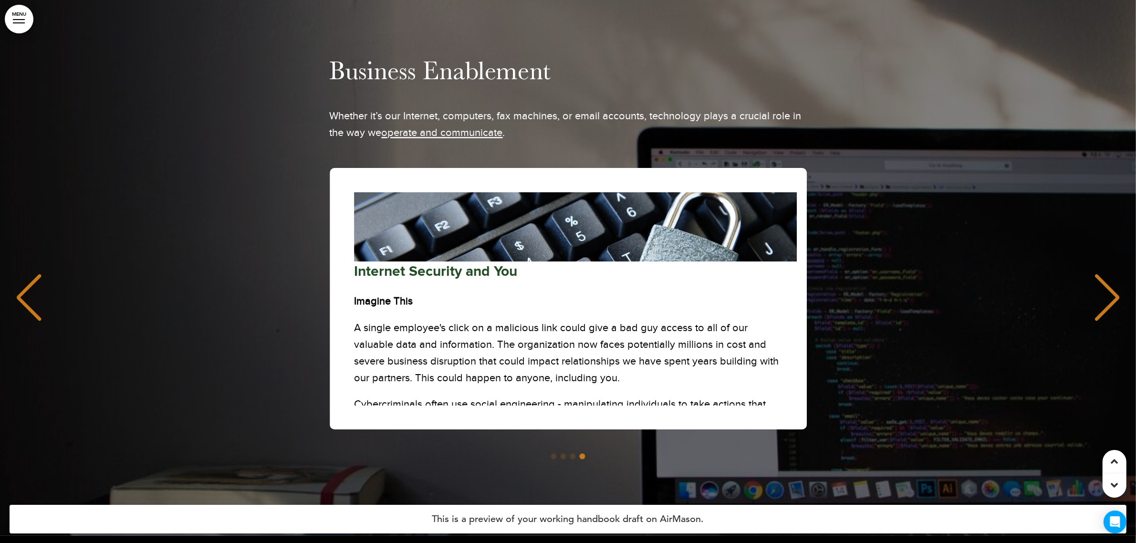
click at [1097, 274] on div "Next slide" at bounding box center [1106, 298] width 29 height 48
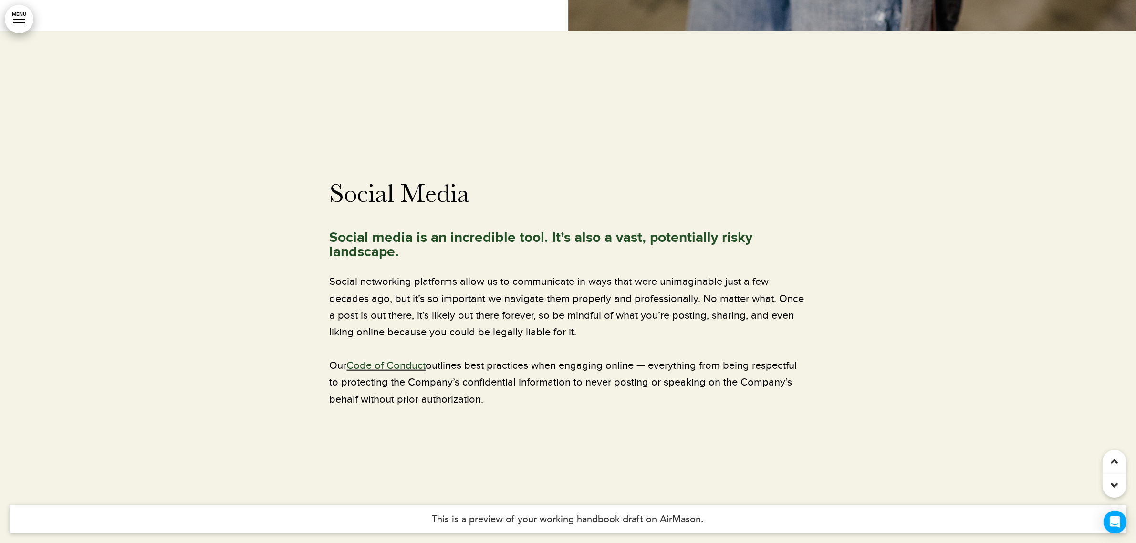
scroll to position [23801, 0]
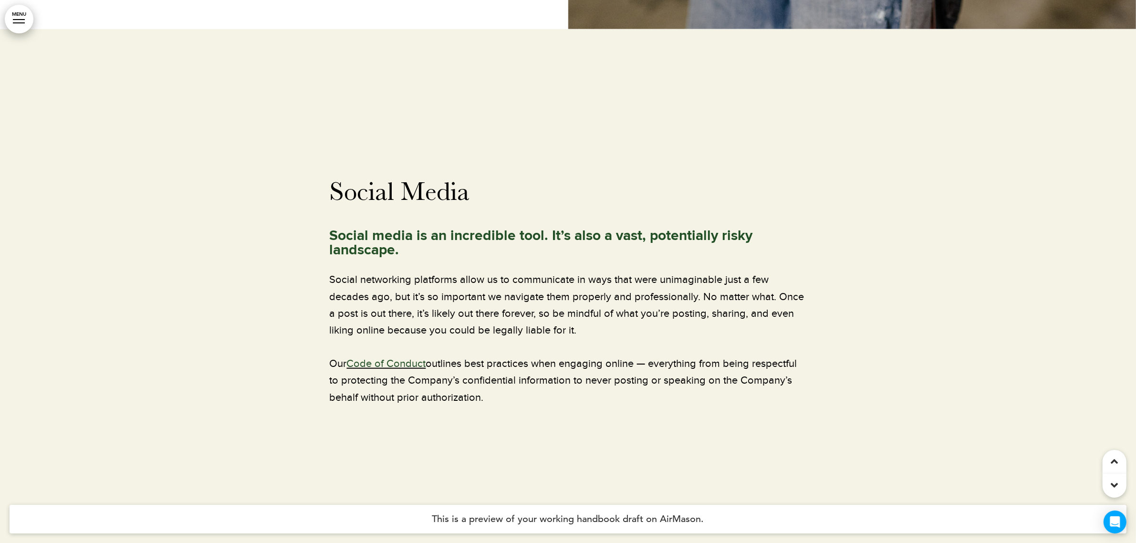
click at [398, 357] on link "Code of Conduct" at bounding box center [386, 363] width 79 height 12
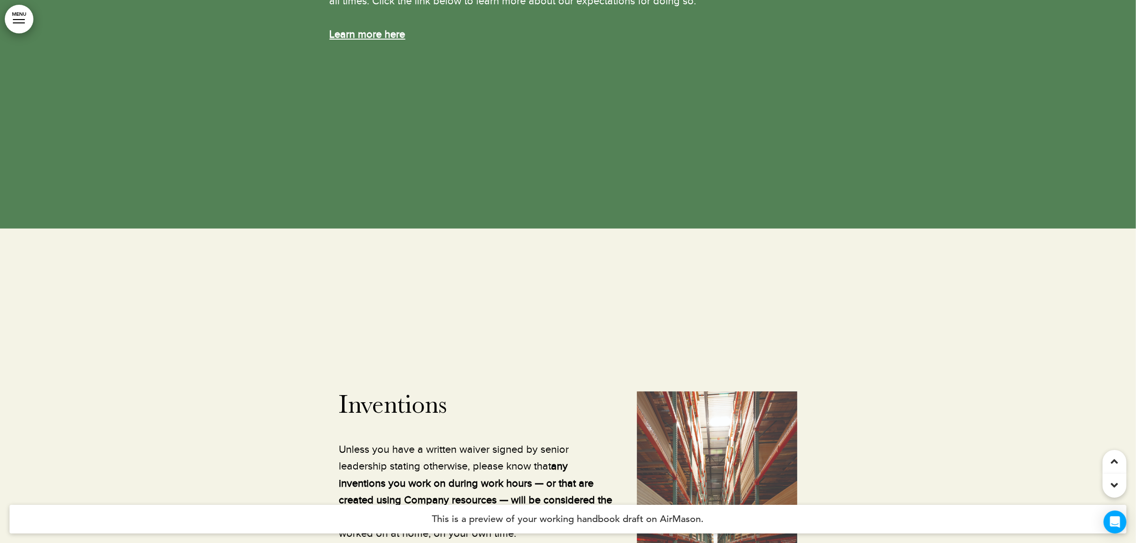
scroll to position [31840, 0]
click at [18, 19] on div at bounding box center [19, 19] width 12 height 1
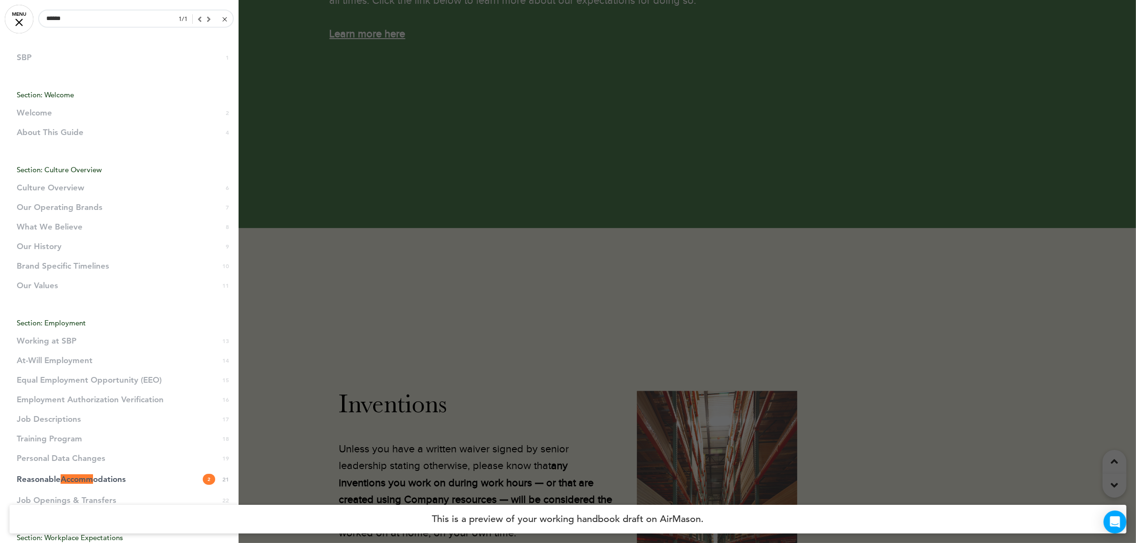
click at [222, 20] on div at bounding box center [224, 19] width 4 height 4
